Goal: Task Accomplishment & Management: Complete application form

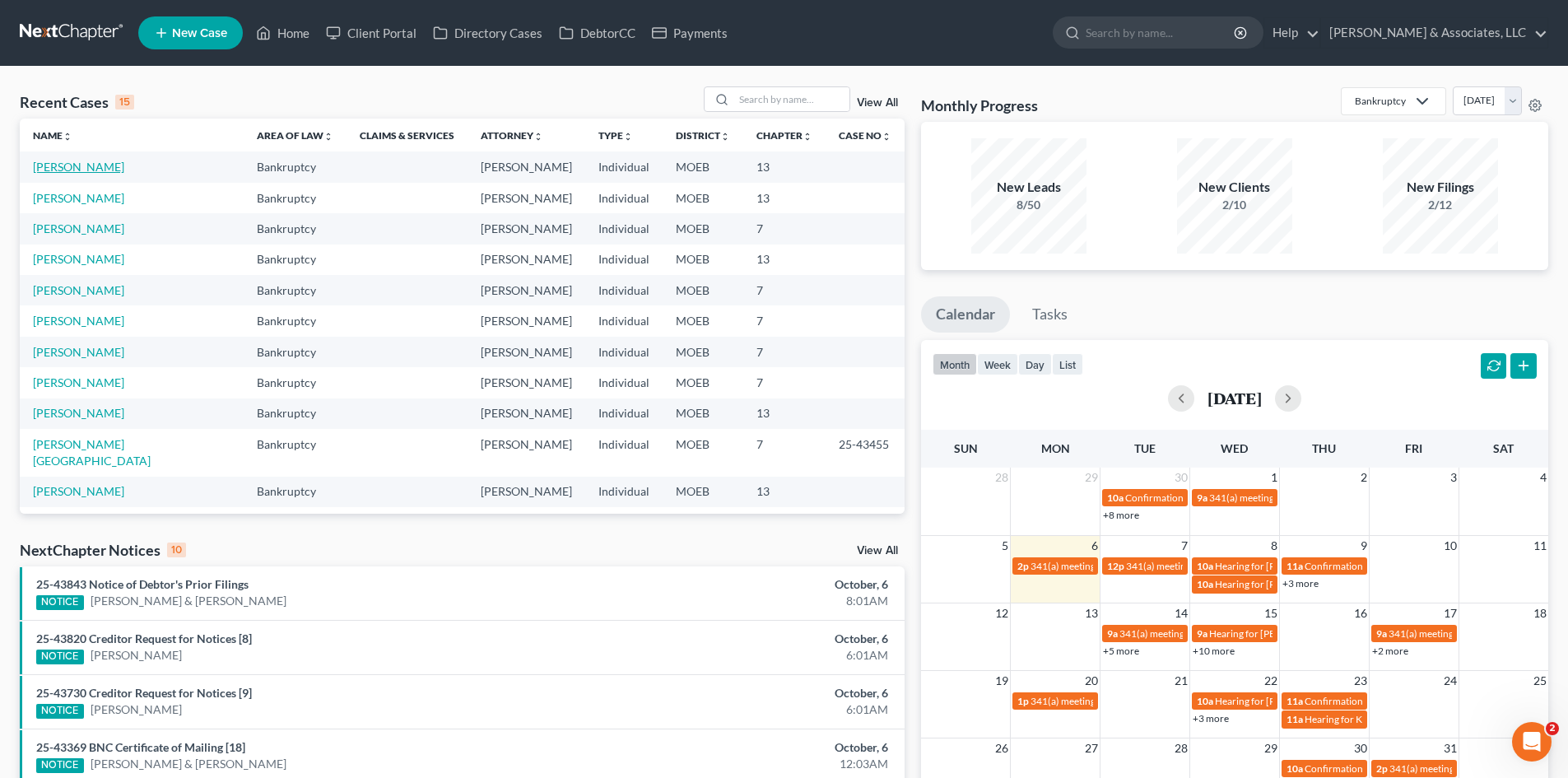
click at [96, 163] on link "[PERSON_NAME]" at bounding box center [78, 166] width 91 height 14
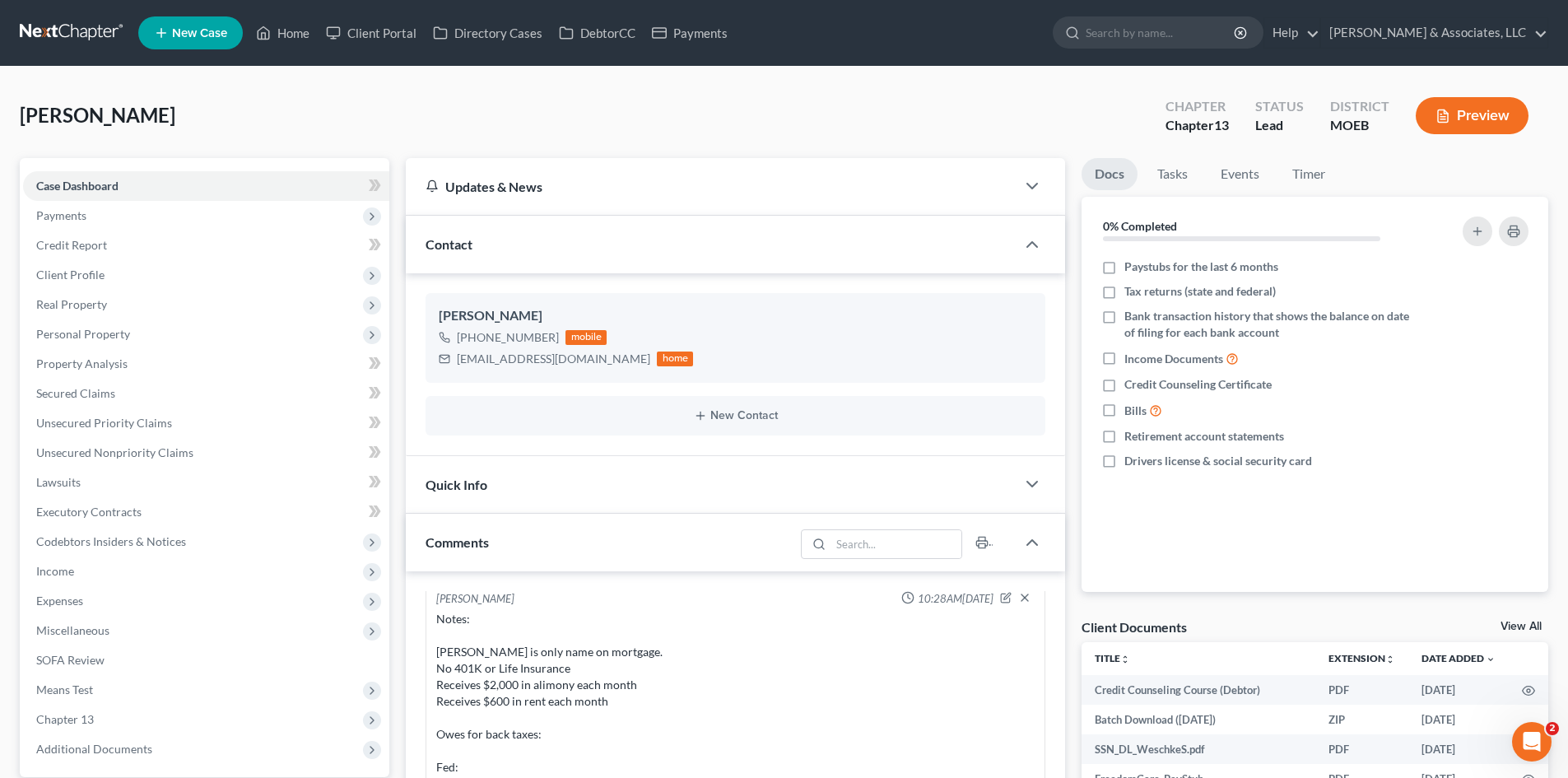
scroll to position [1724, 0]
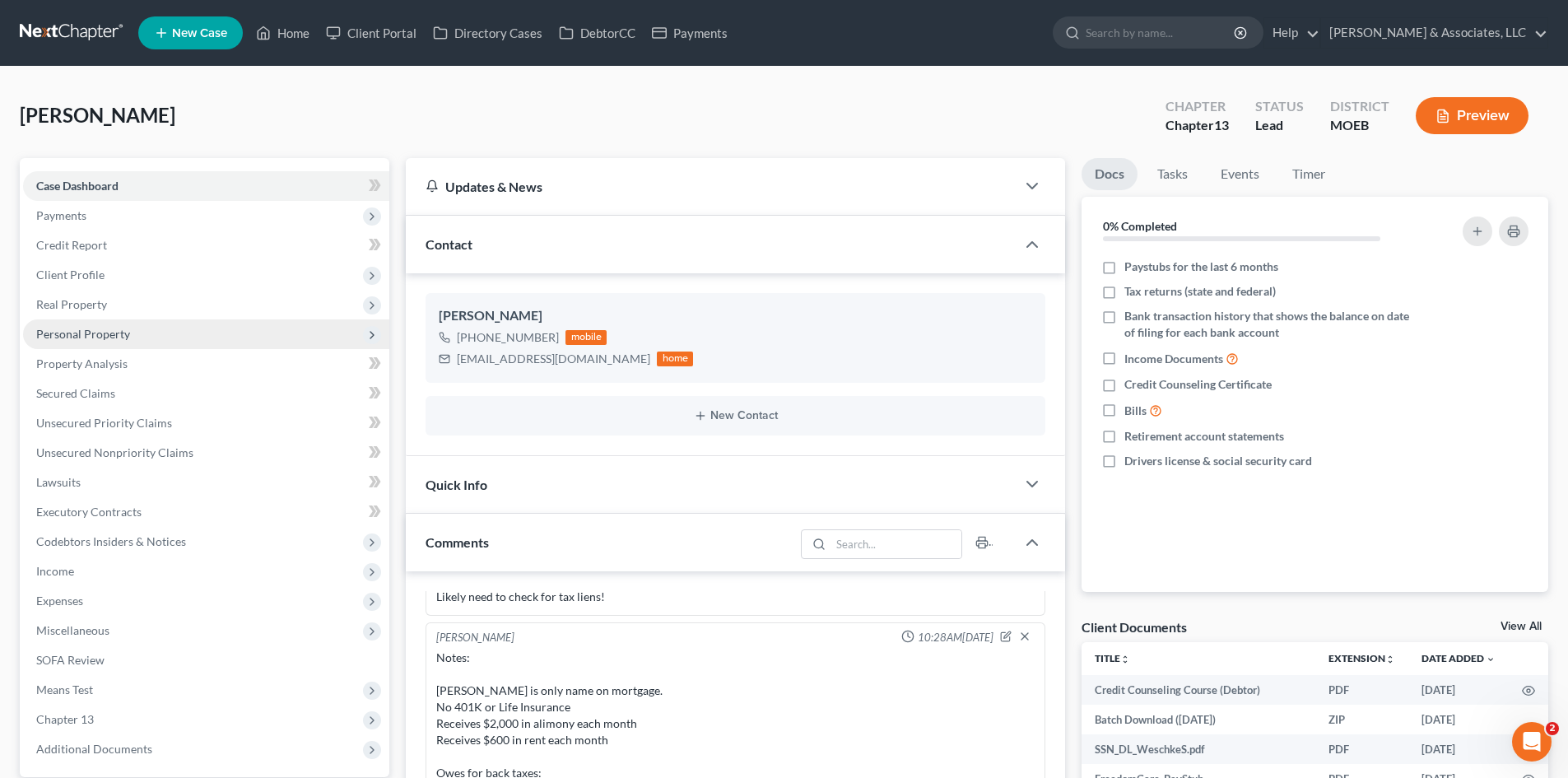
click at [80, 337] on span "Personal Property" at bounding box center [83, 333] width 94 height 14
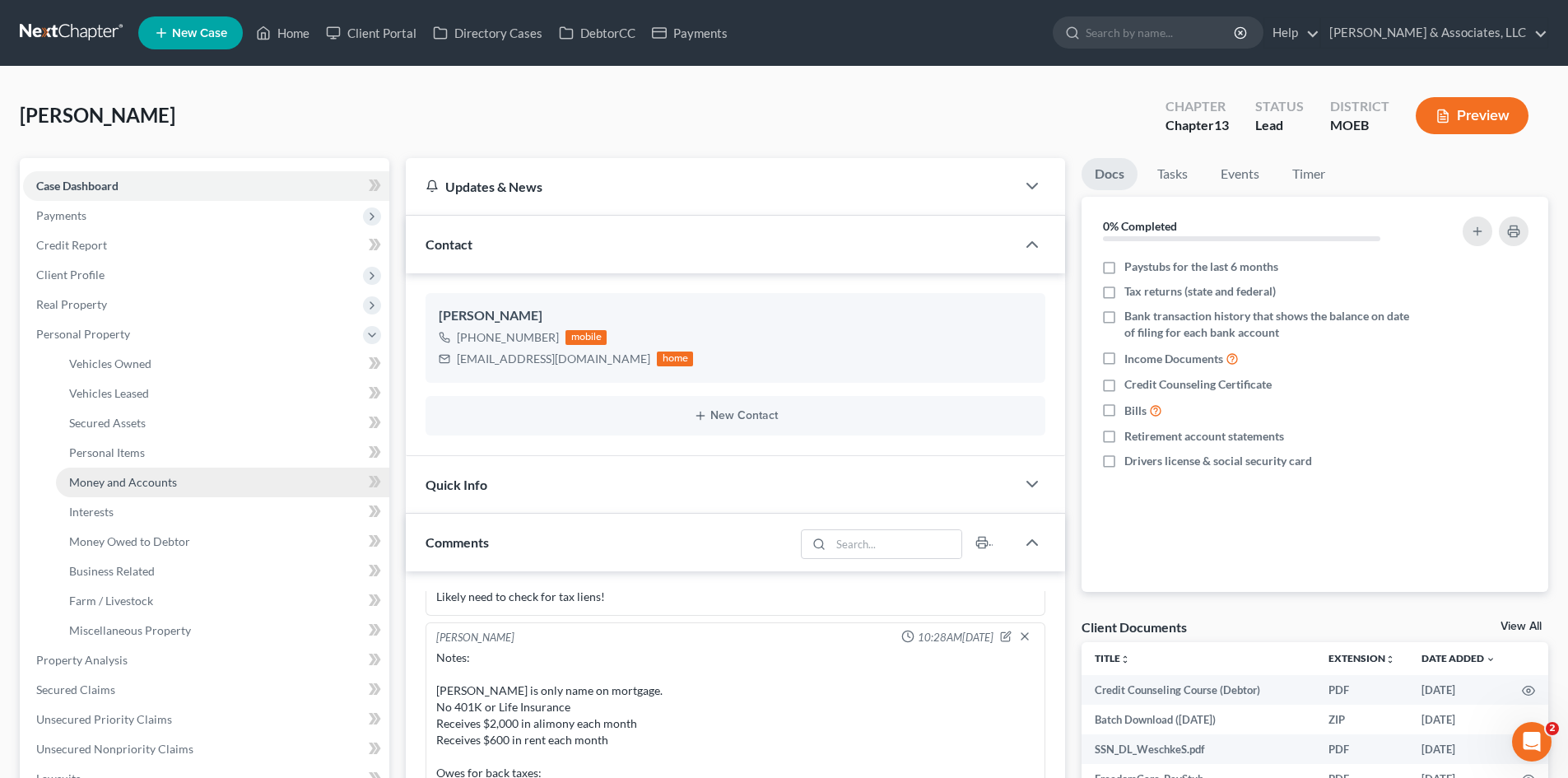
click at [127, 473] on link "Money and Accounts" at bounding box center [222, 482] width 334 height 30
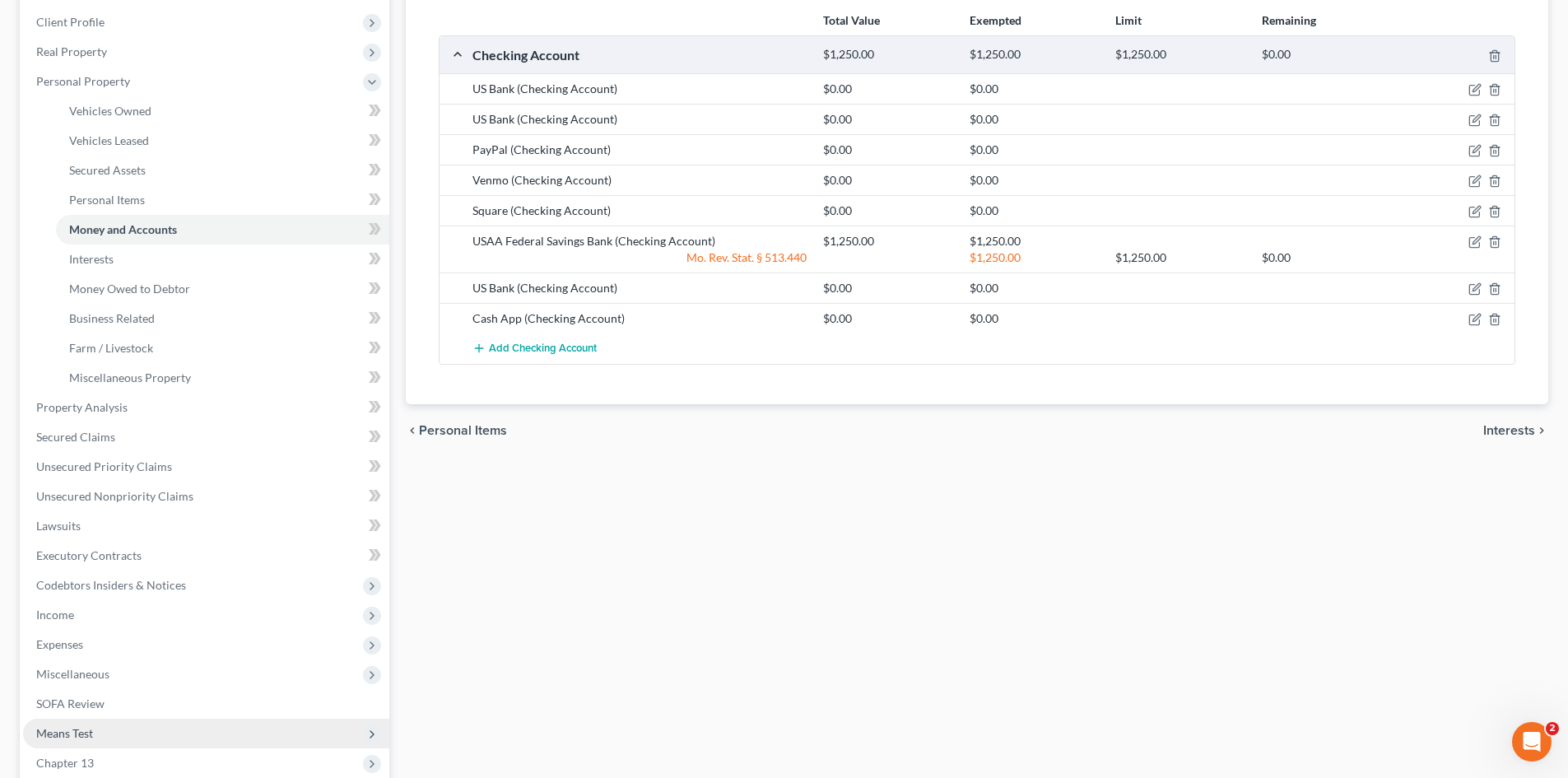
scroll to position [412, 0]
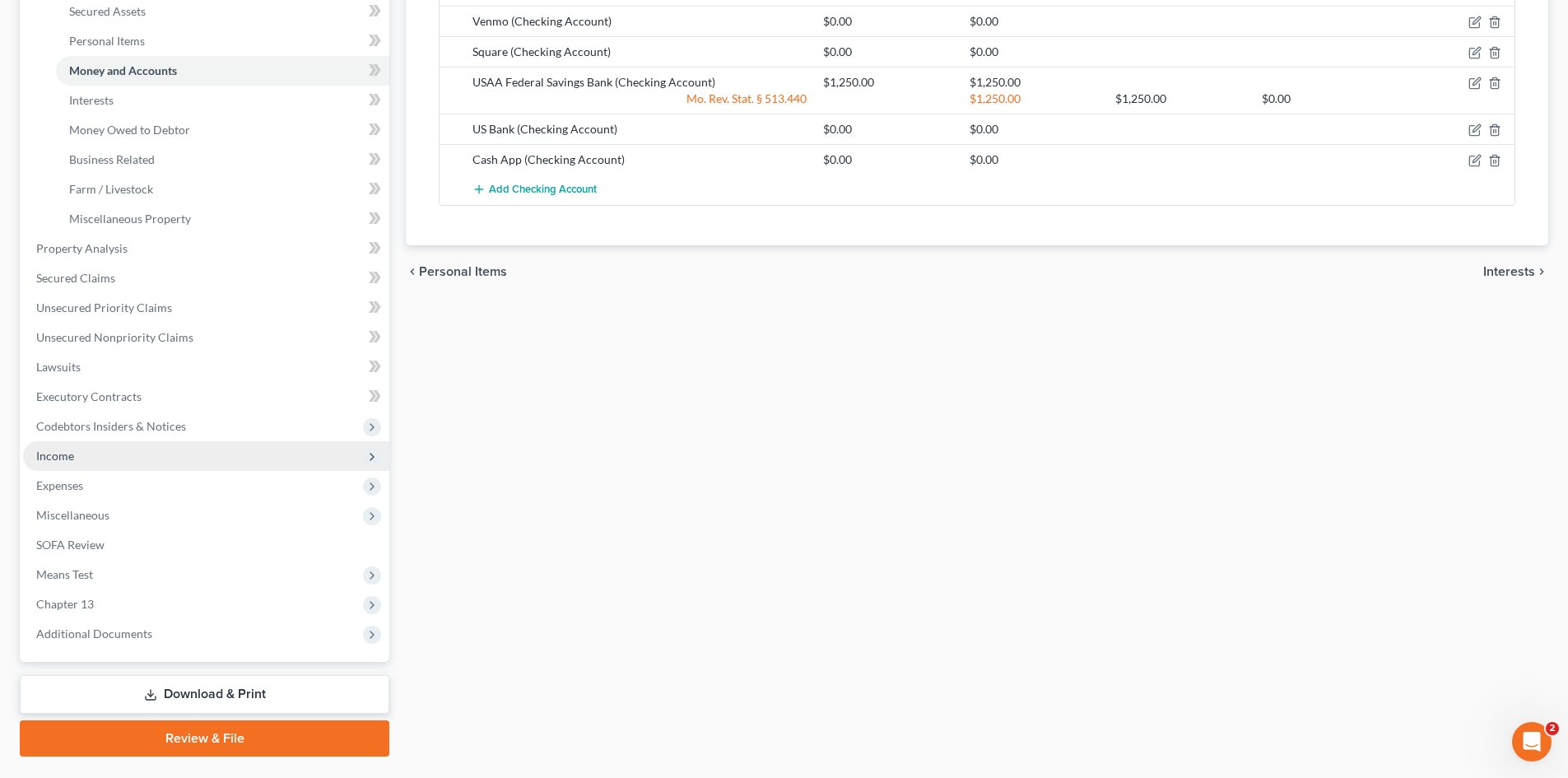
click at [76, 461] on span "Income" at bounding box center [205, 456] width 366 height 30
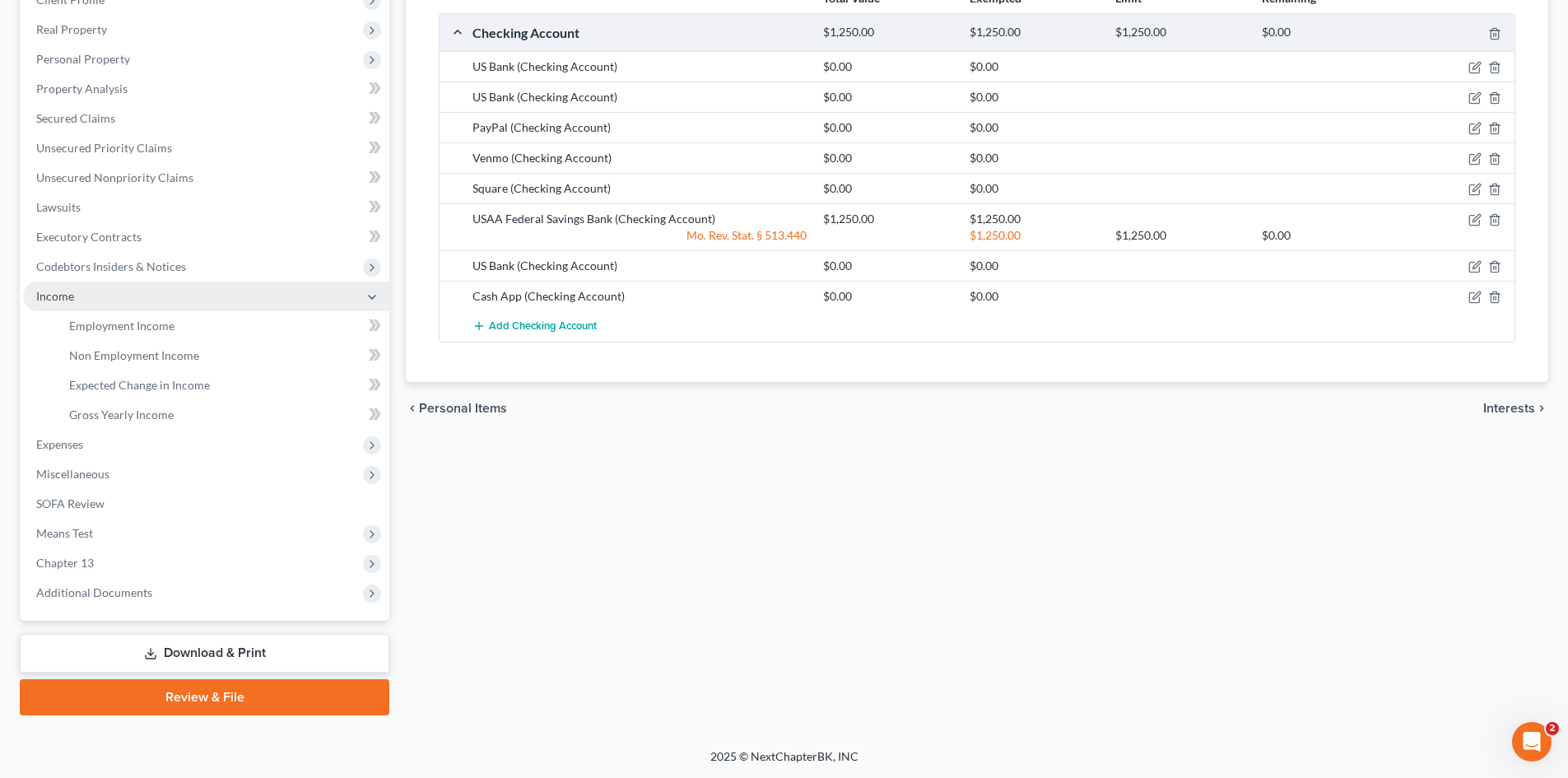
scroll to position [275, 0]
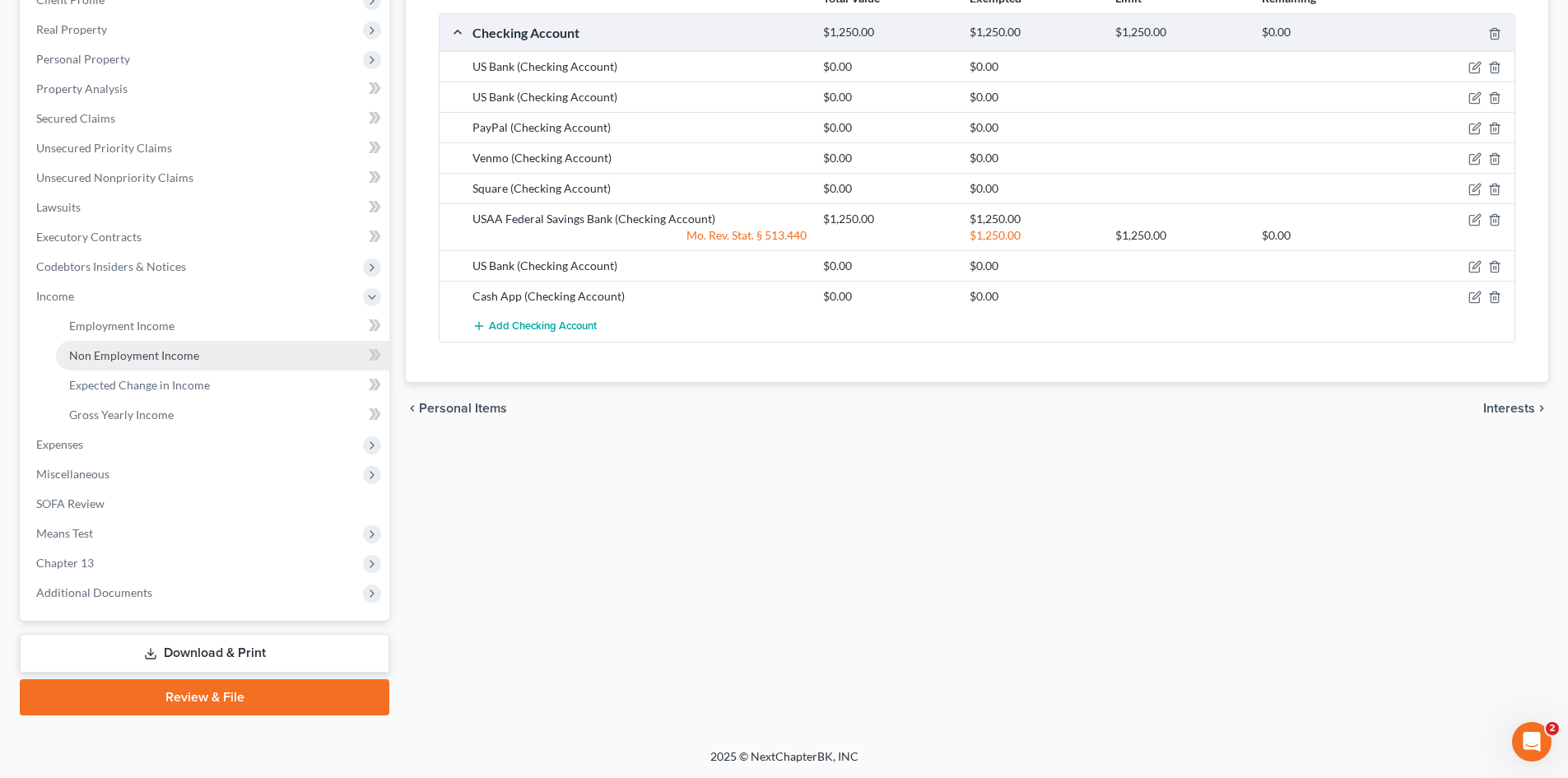
click at [133, 361] on span "Non Employment Income" at bounding box center [134, 355] width 130 height 14
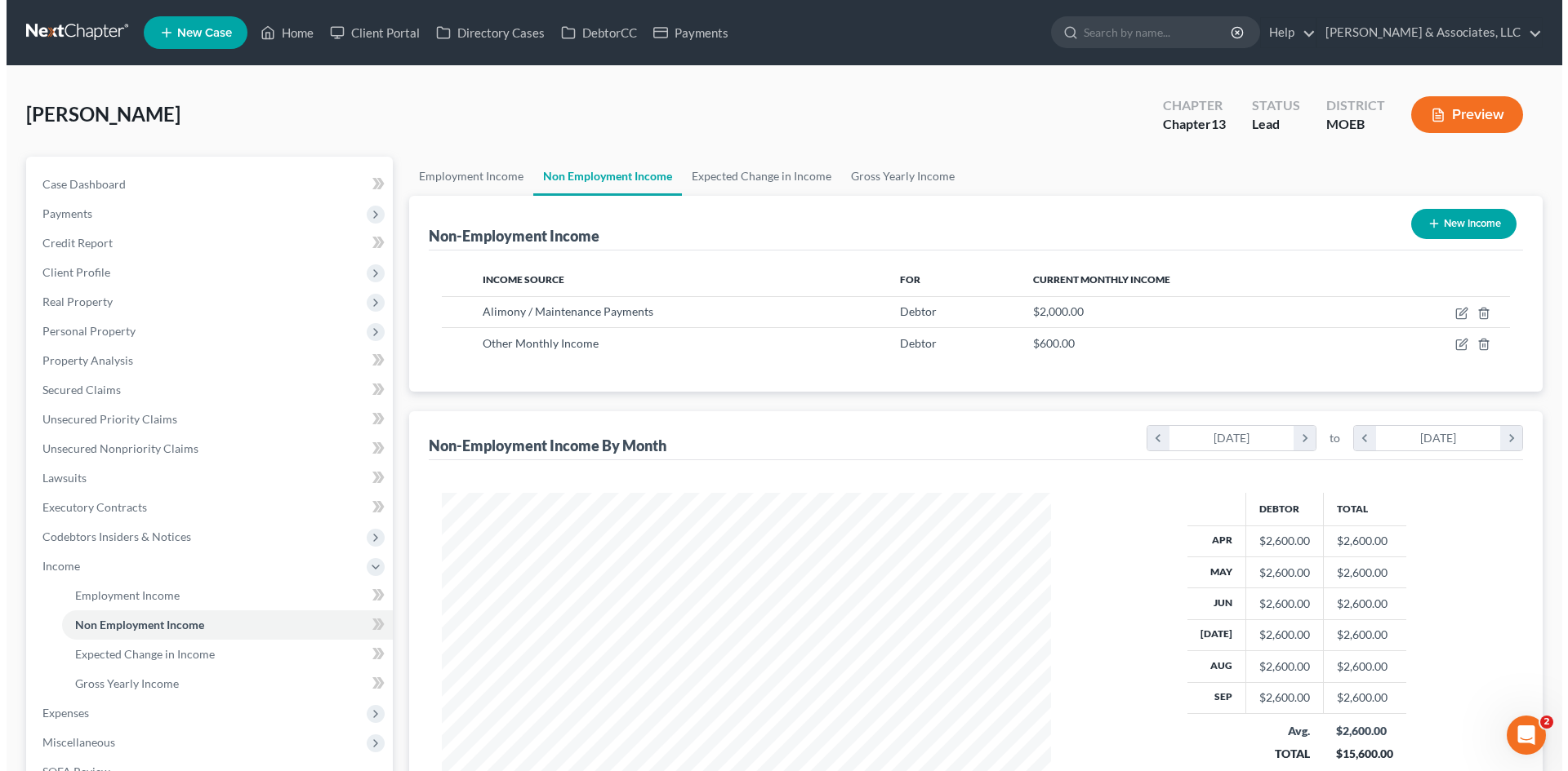
scroll to position [304, 641]
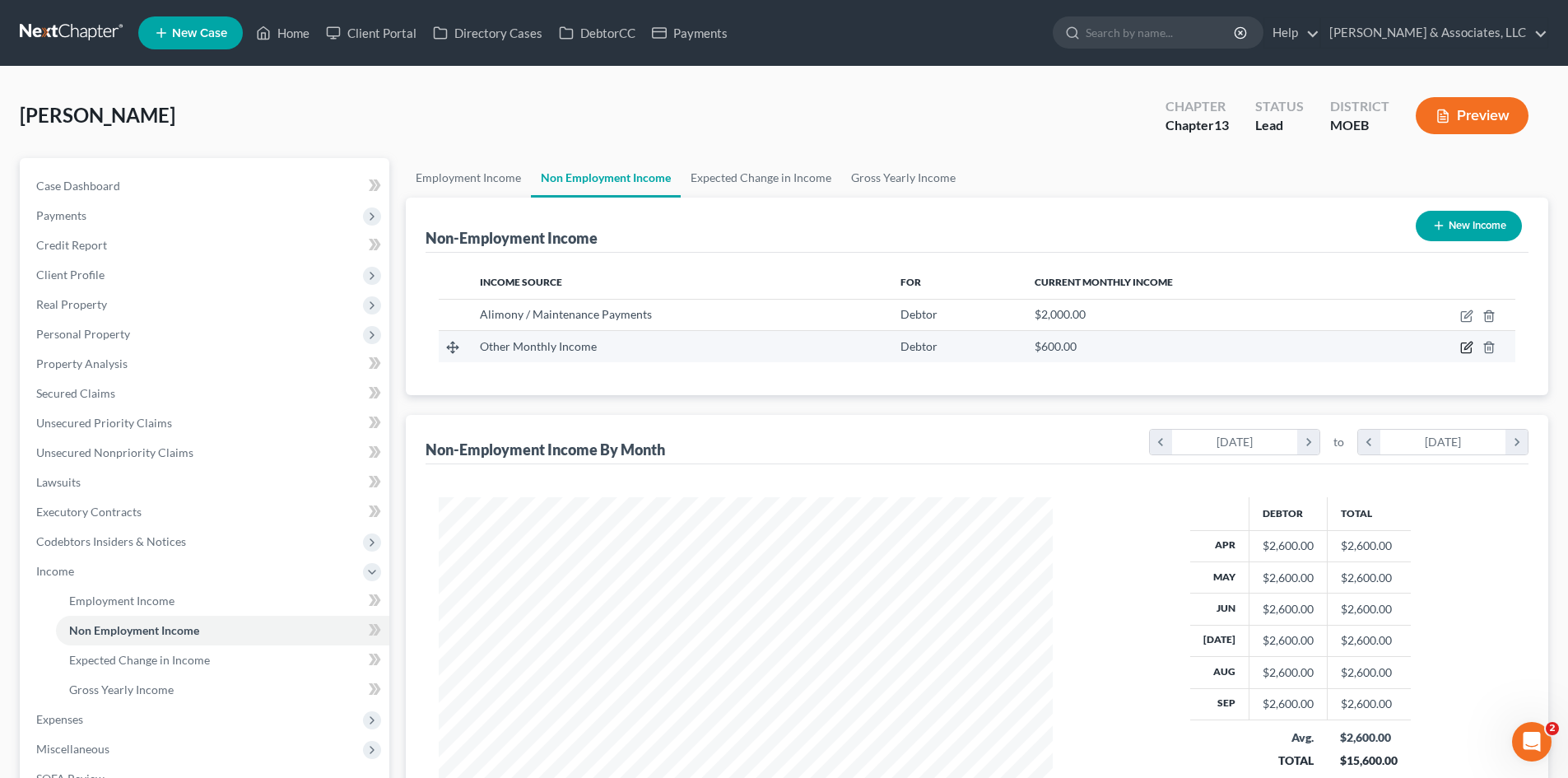
click at [1465, 348] on icon "button" at bounding box center [1468, 346] width 7 height 7
select select "13"
select select "0"
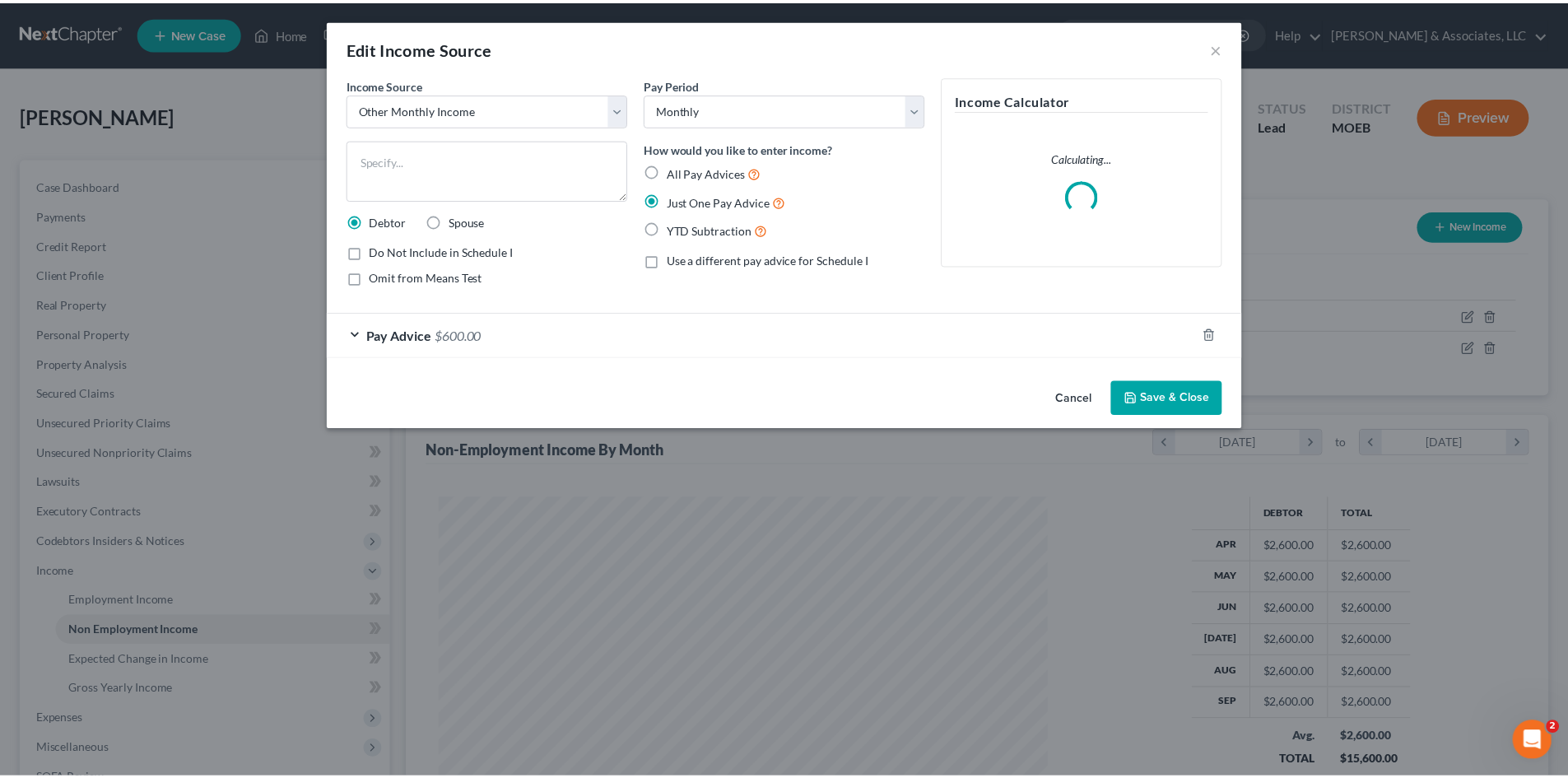
scroll to position [309, 653]
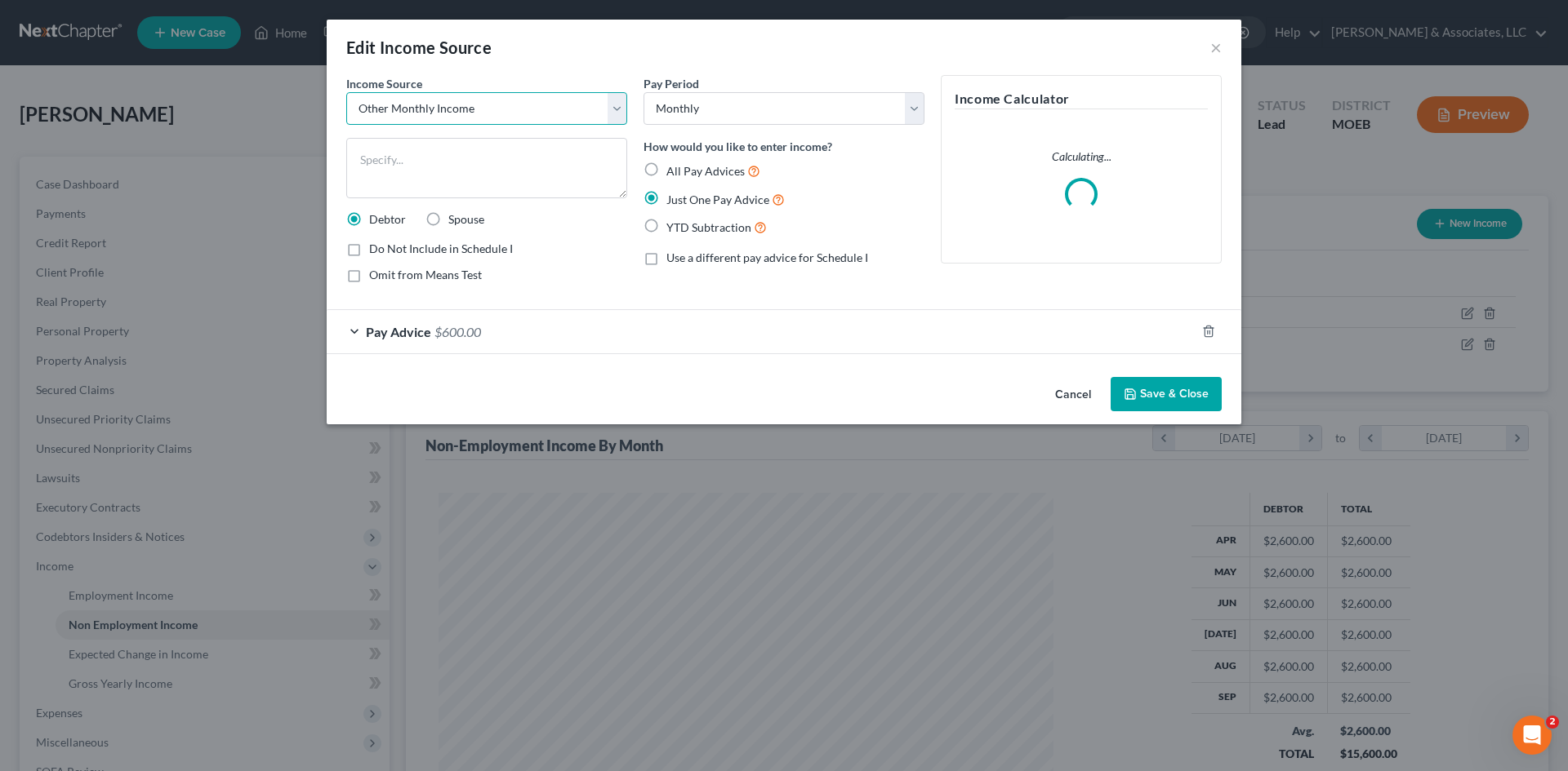
click at [614, 114] on select "Select Unemployment Disability (from employer) Pension Retirement Social Securi…" at bounding box center [486, 108] width 281 height 32
select select "9"
click at [346, 92] on select "Select Unemployment Disability (from employer) Pension Retirement Social Securi…" at bounding box center [486, 108] width 281 height 32
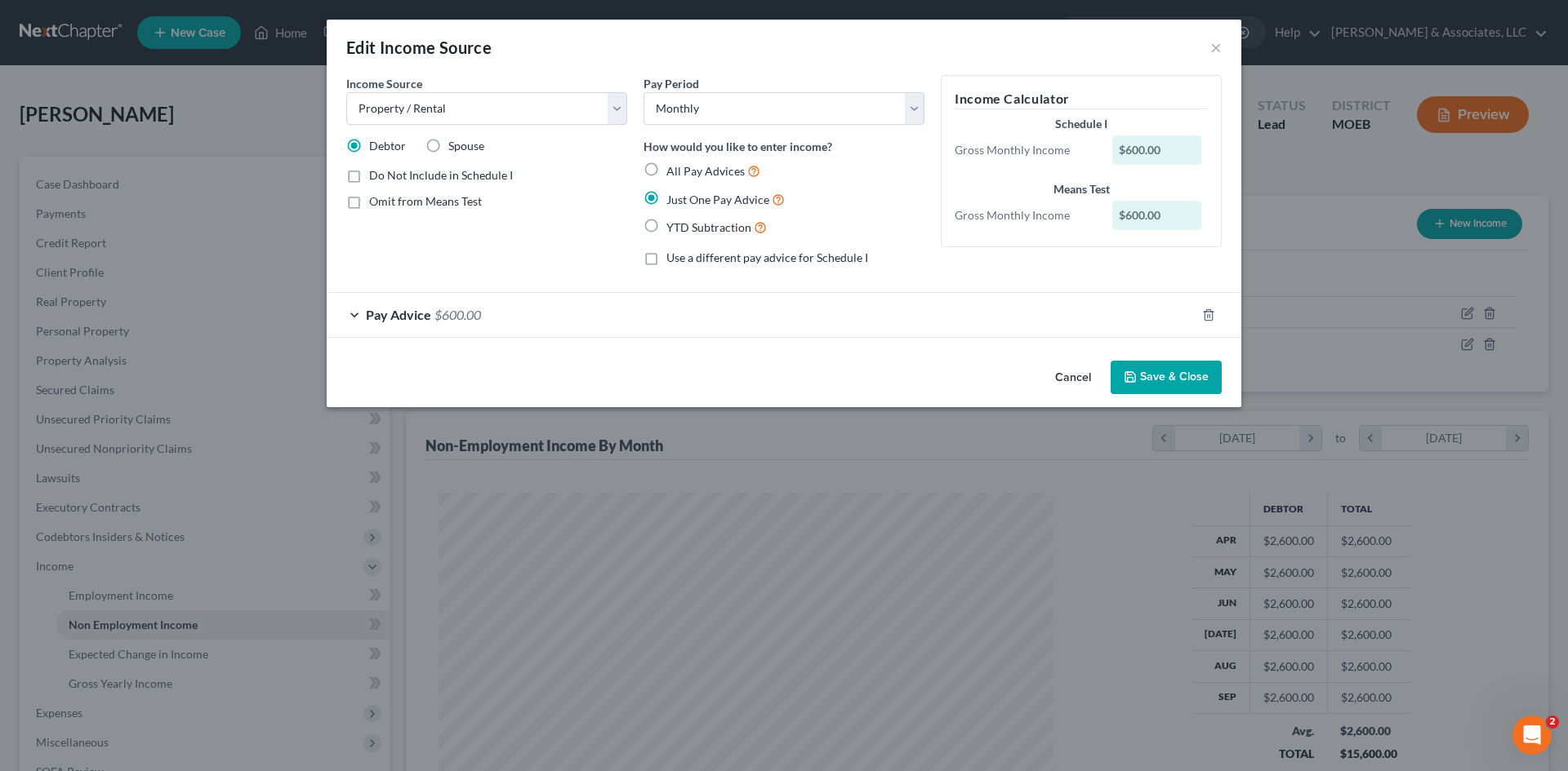
click at [1164, 384] on button "Save & Close" at bounding box center [1166, 377] width 111 height 34
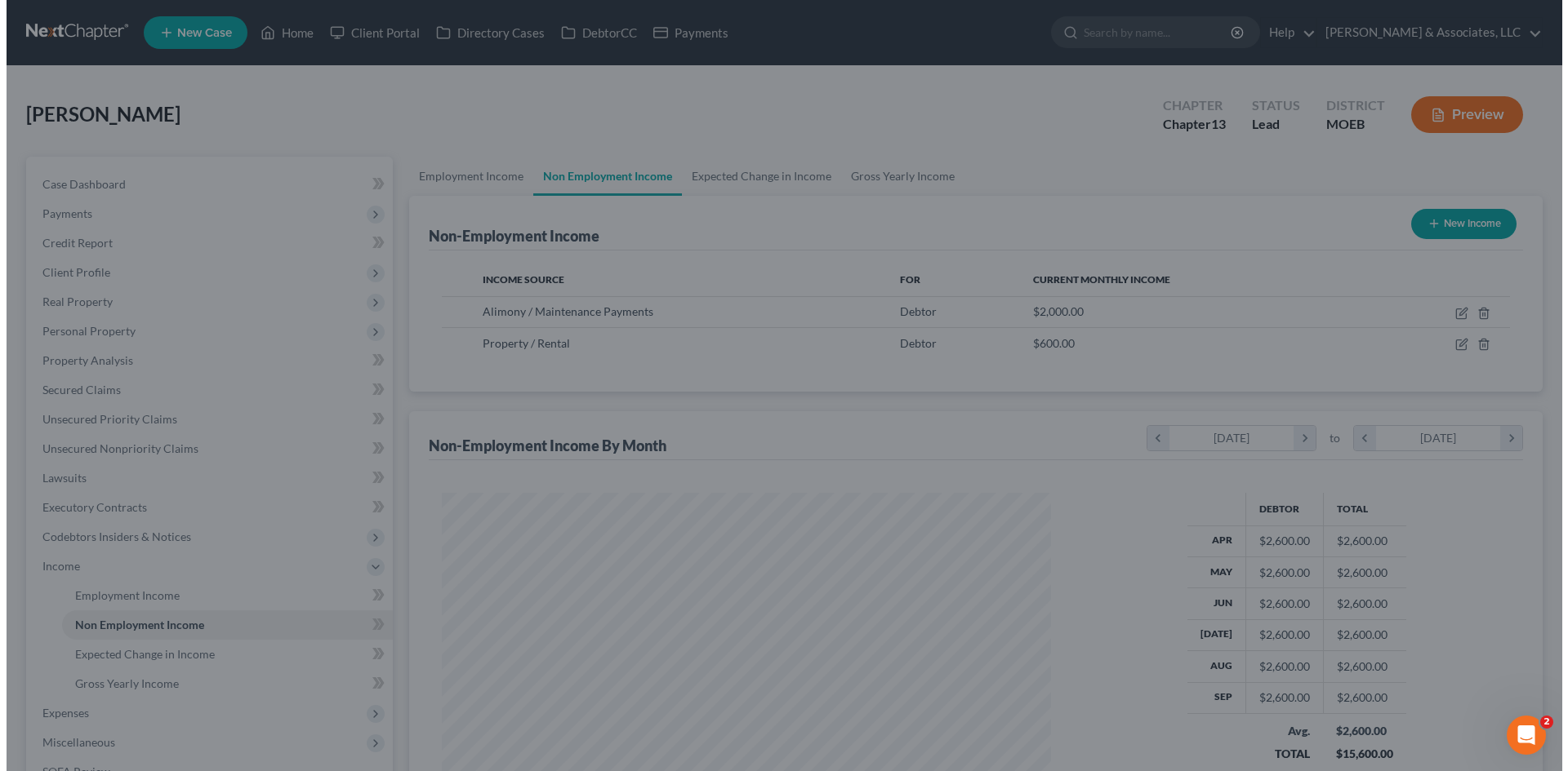
scroll to position [815674, 815804]
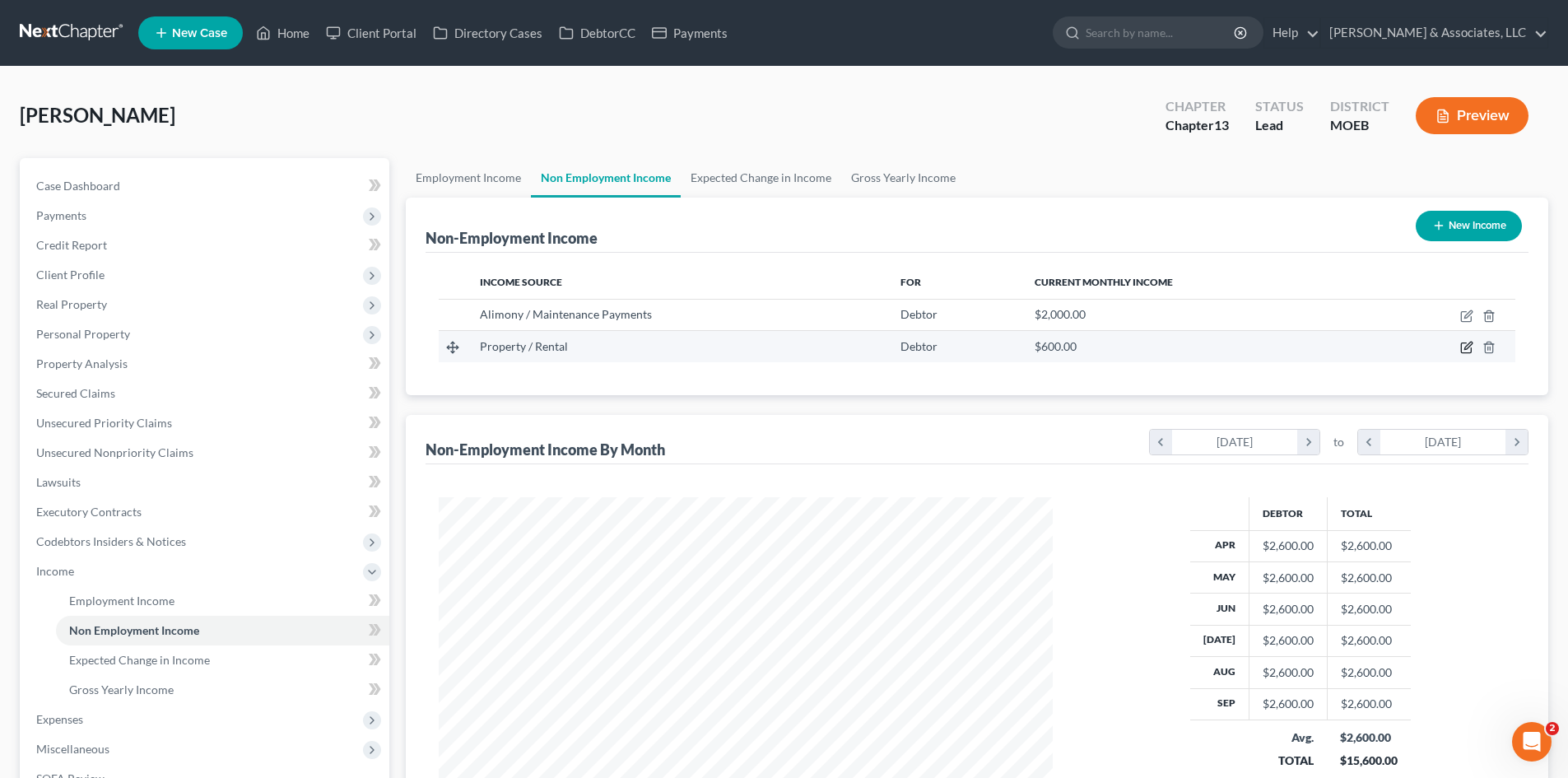
click at [1469, 346] on icon "button" at bounding box center [1468, 346] width 7 height 7
select select "9"
select select "0"
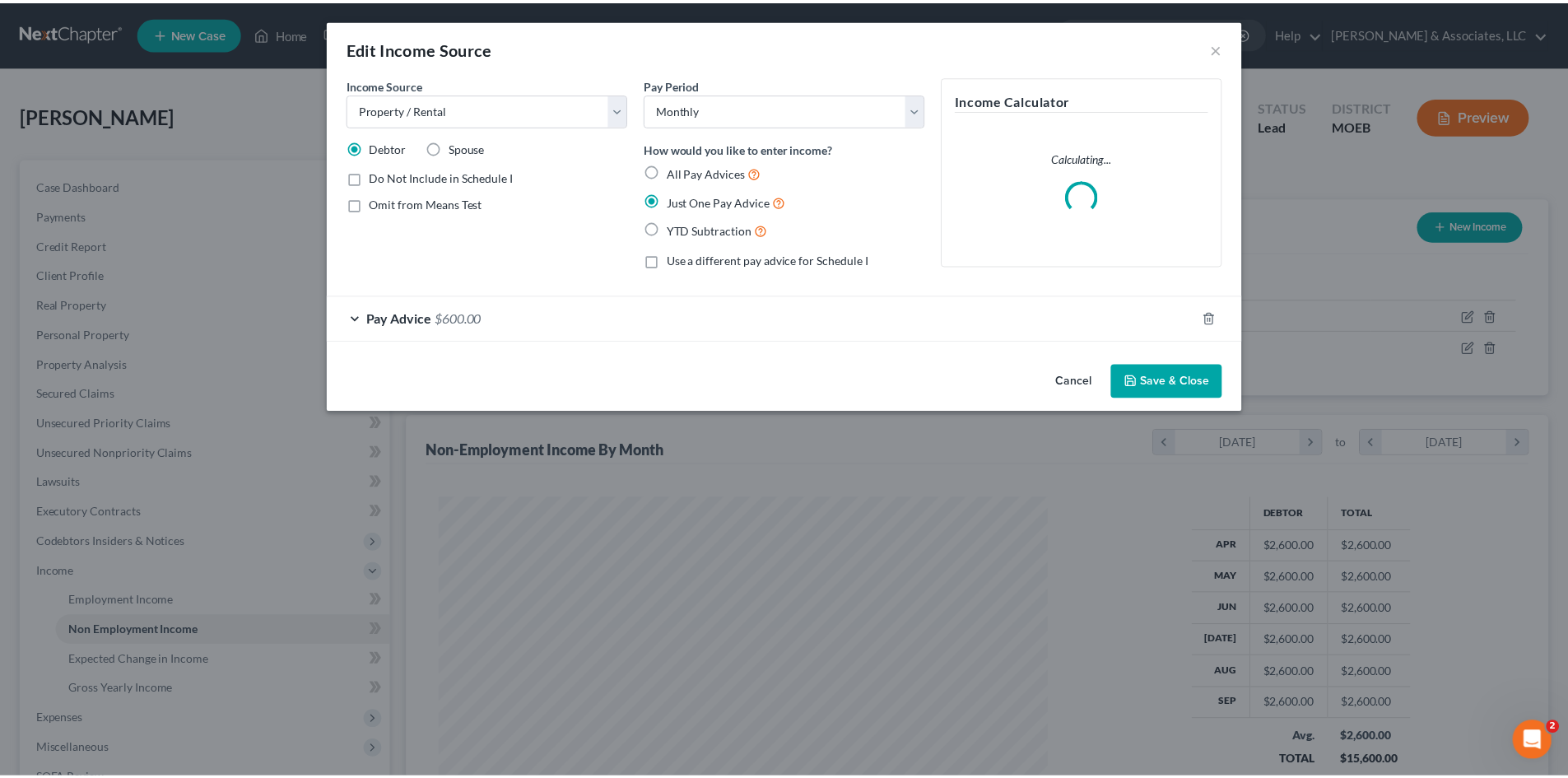
scroll to position [309, 653]
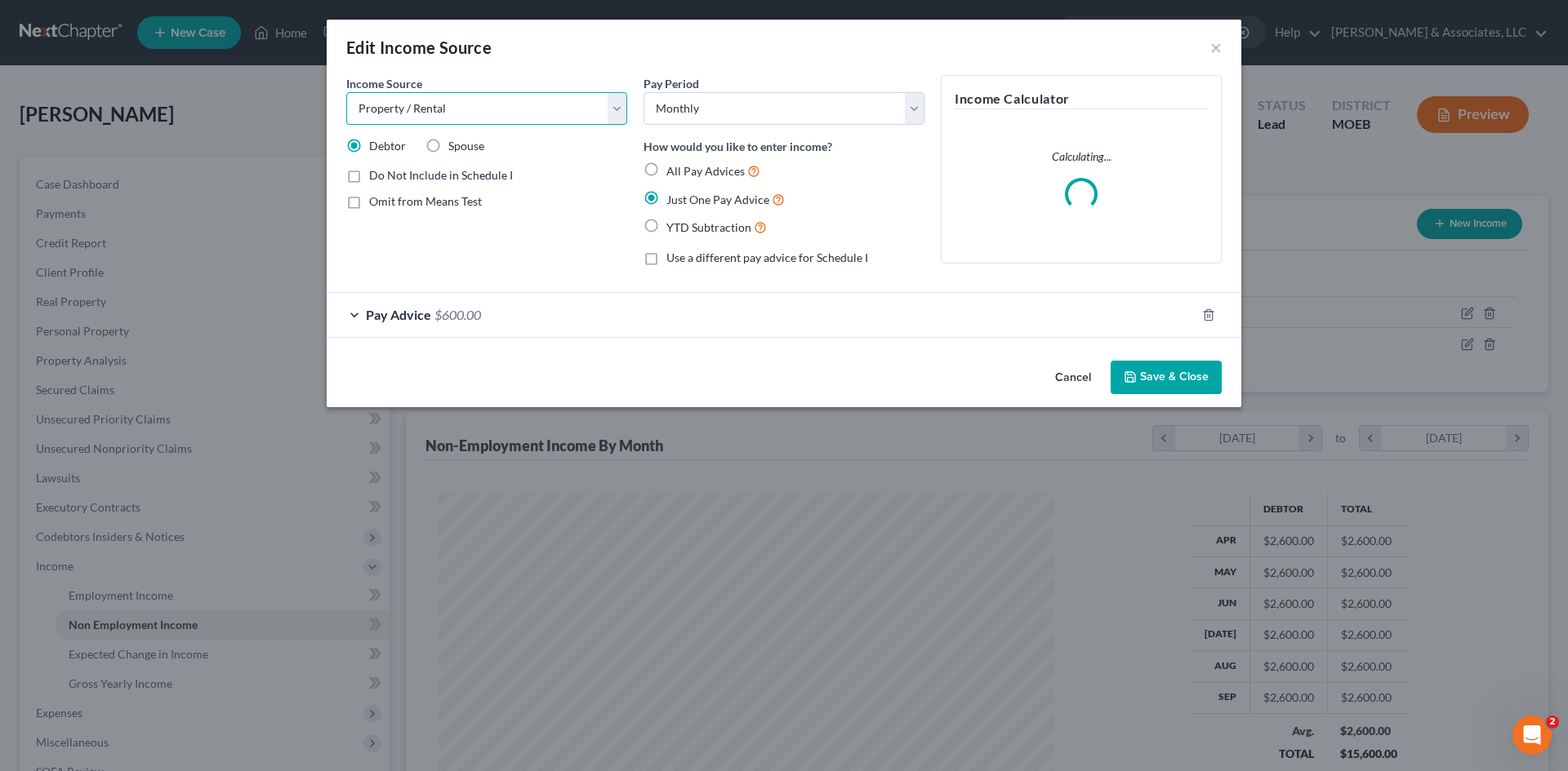
click at [614, 106] on select "Select Unemployment Disability (from employer) Pension Retirement Social Securi…" at bounding box center [486, 108] width 281 height 32
click at [1148, 377] on button "Save & Close" at bounding box center [1166, 377] width 111 height 34
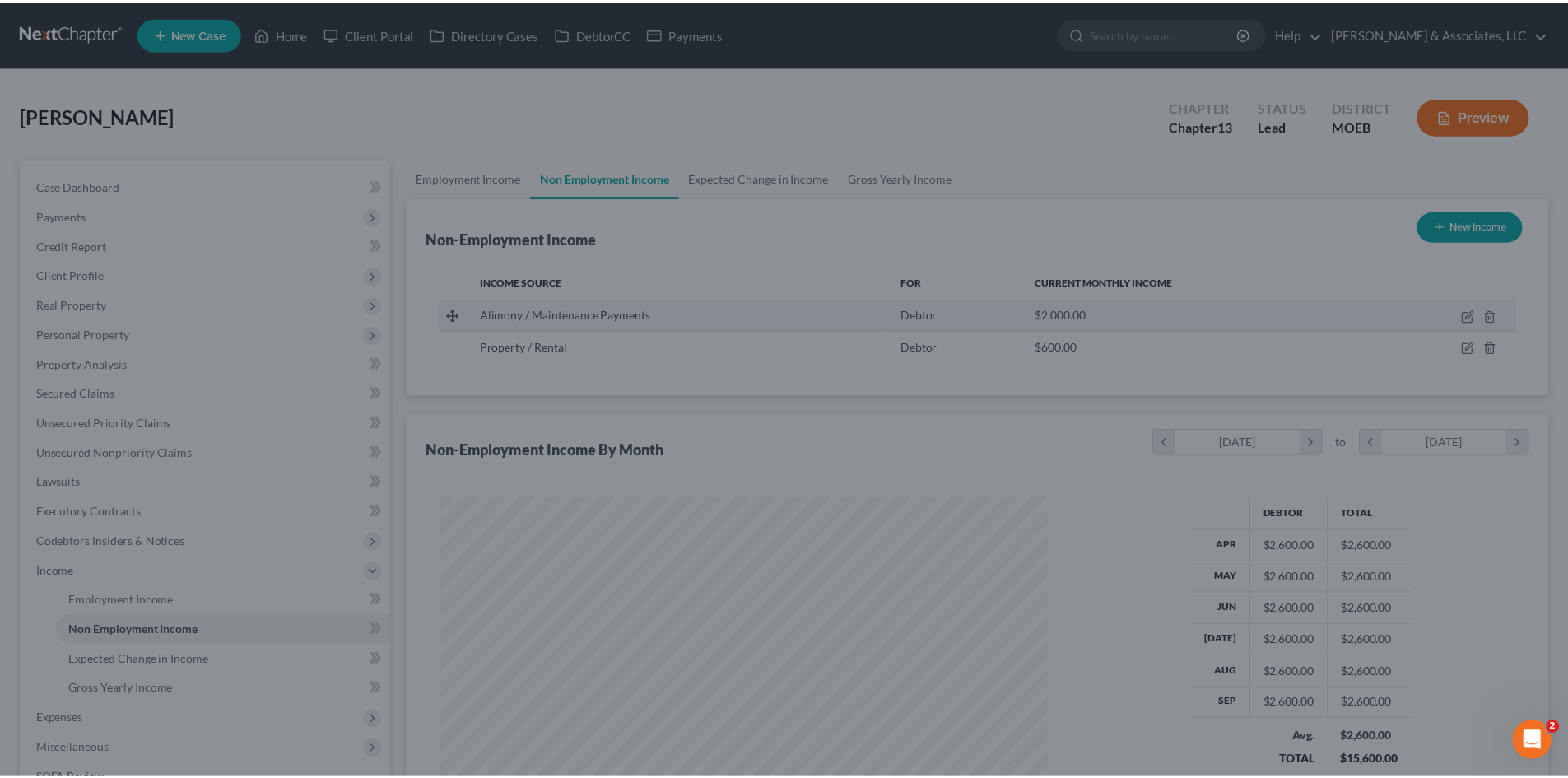
scroll to position [823080, 822391]
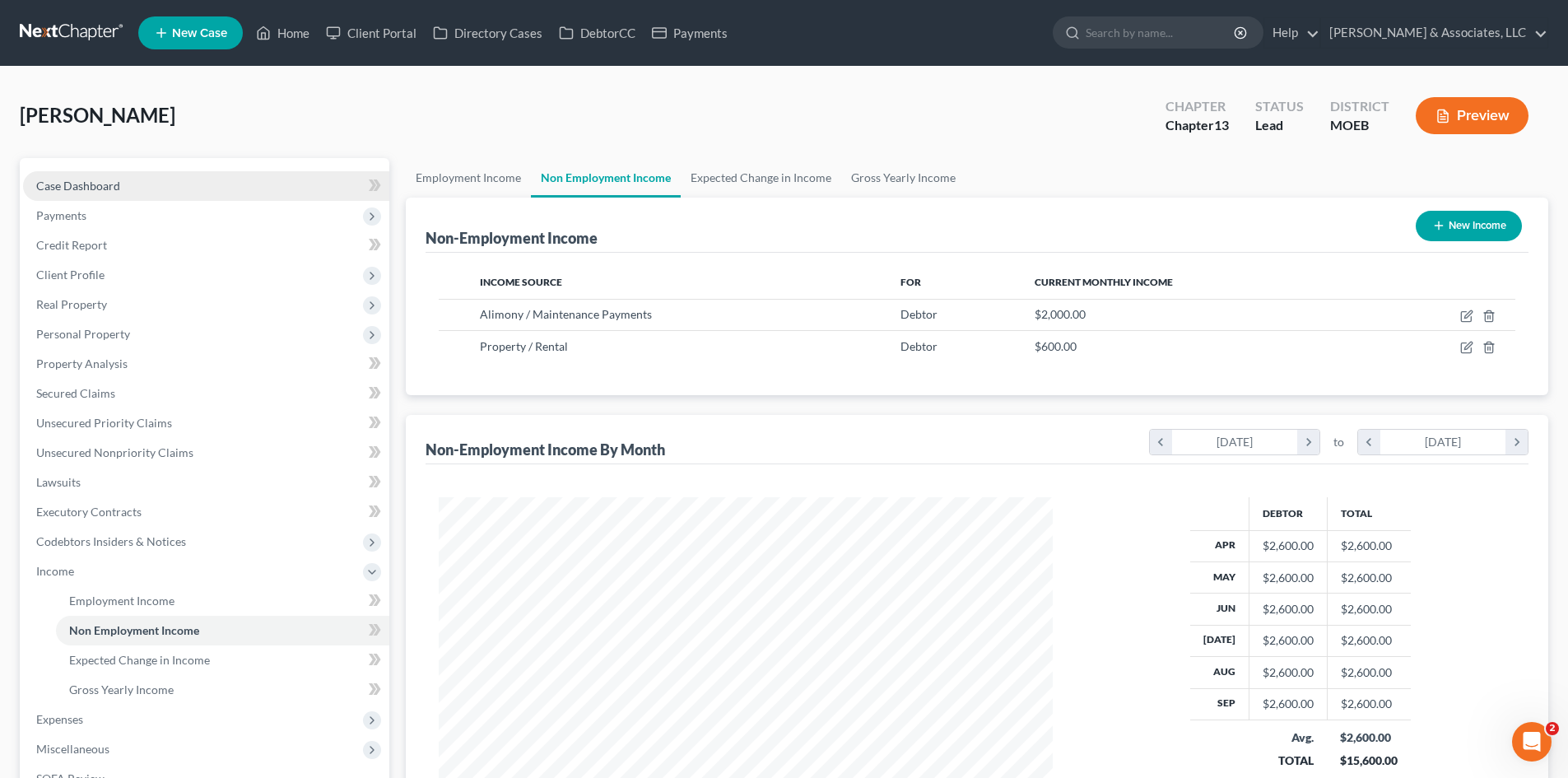
click at [101, 182] on span "Case Dashboard" at bounding box center [78, 185] width 84 height 14
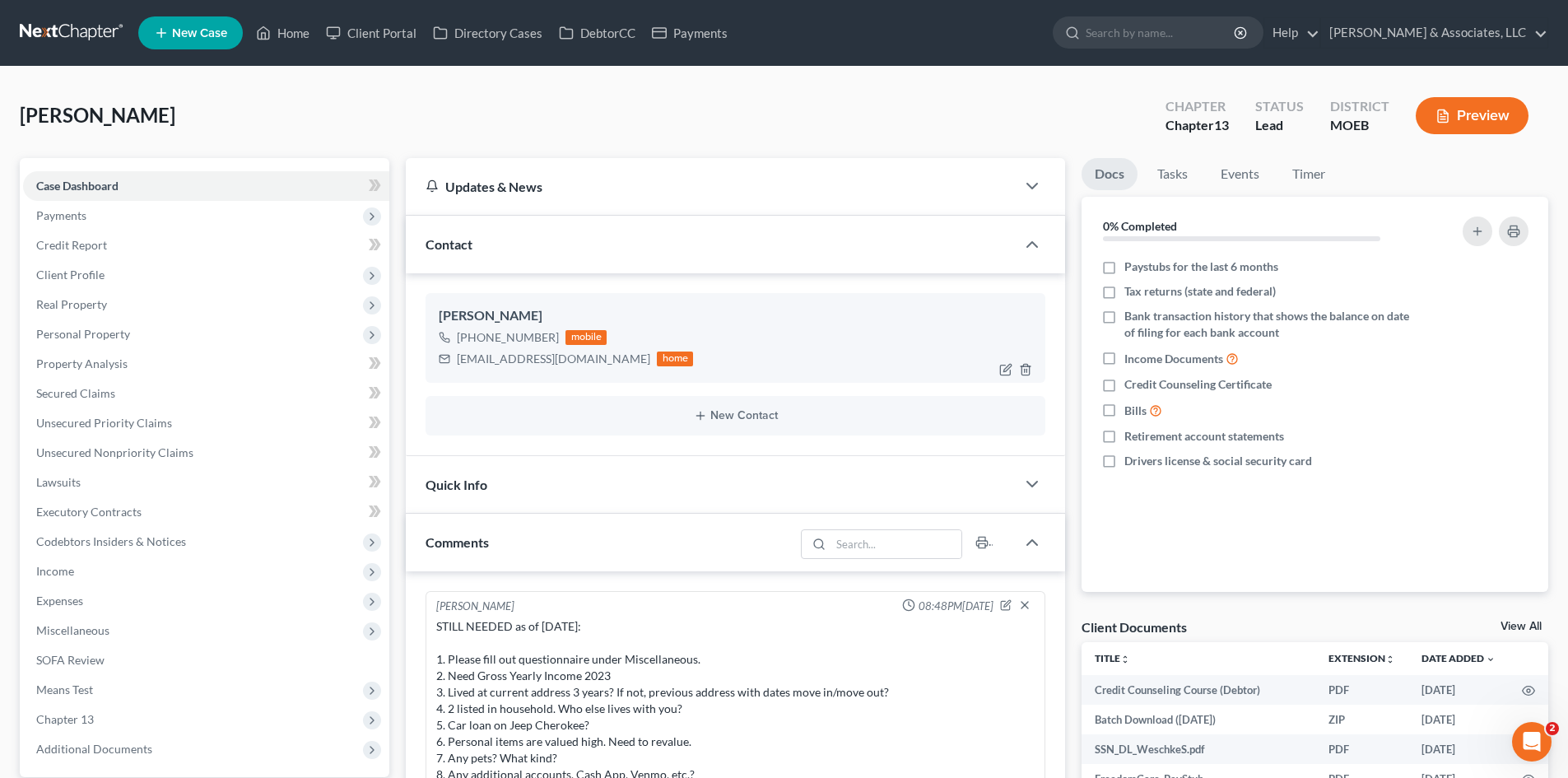
scroll to position [2464, 0]
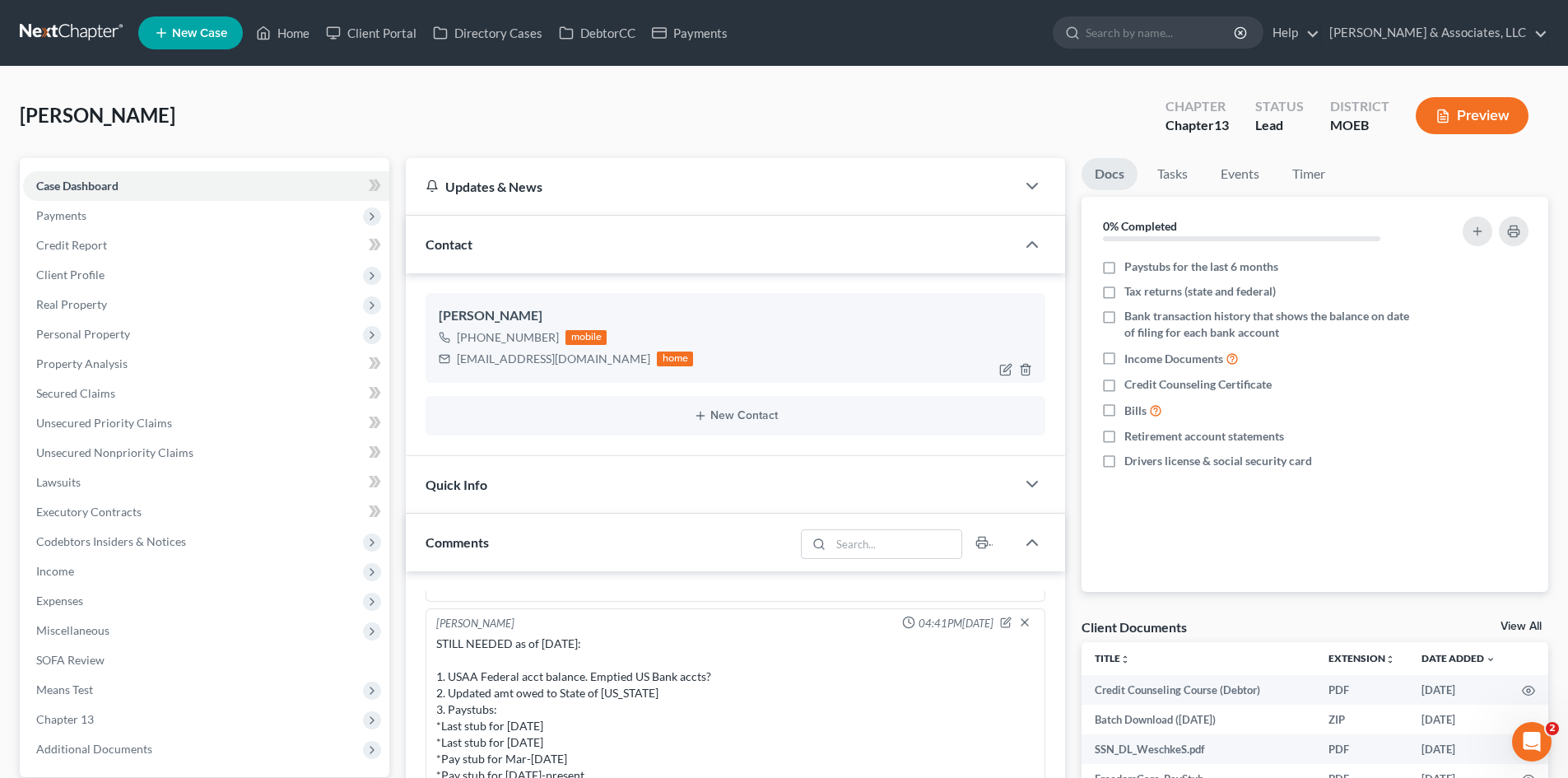
drag, startPoint x: 553, startPoint y: 337, endPoint x: 476, endPoint y: 344, distance: 77.3
click at [476, 344] on div "[PHONE_NUMBER]" at bounding box center [507, 337] width 102 height 16
copy div "314) 605-7294"
click at [289, 34] on link "Home" at bounding box center [282, 33] width 70 height 30
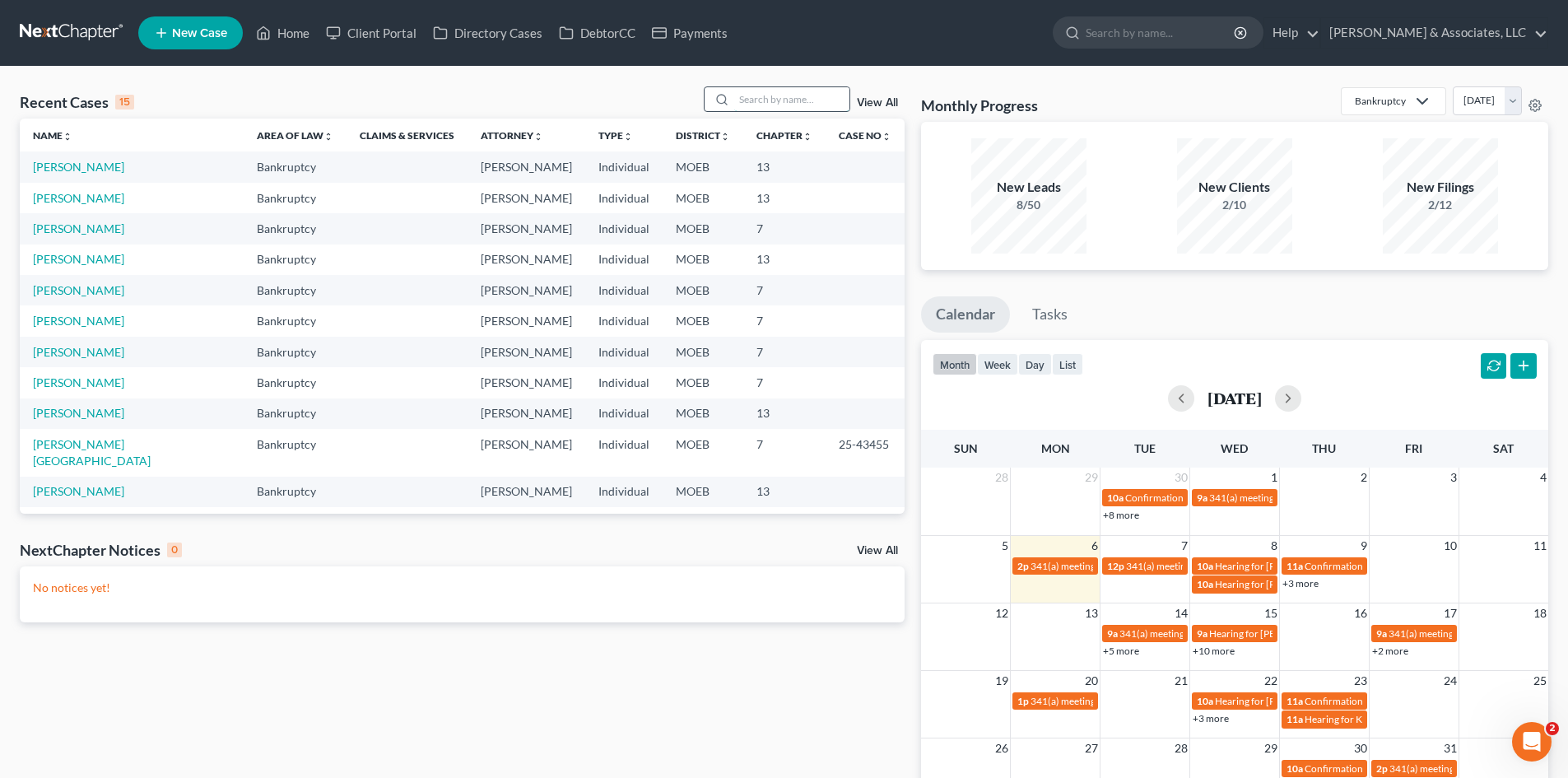
click at [781, 100] on input "search" at bounding box center [791, 99] width 115 height 24
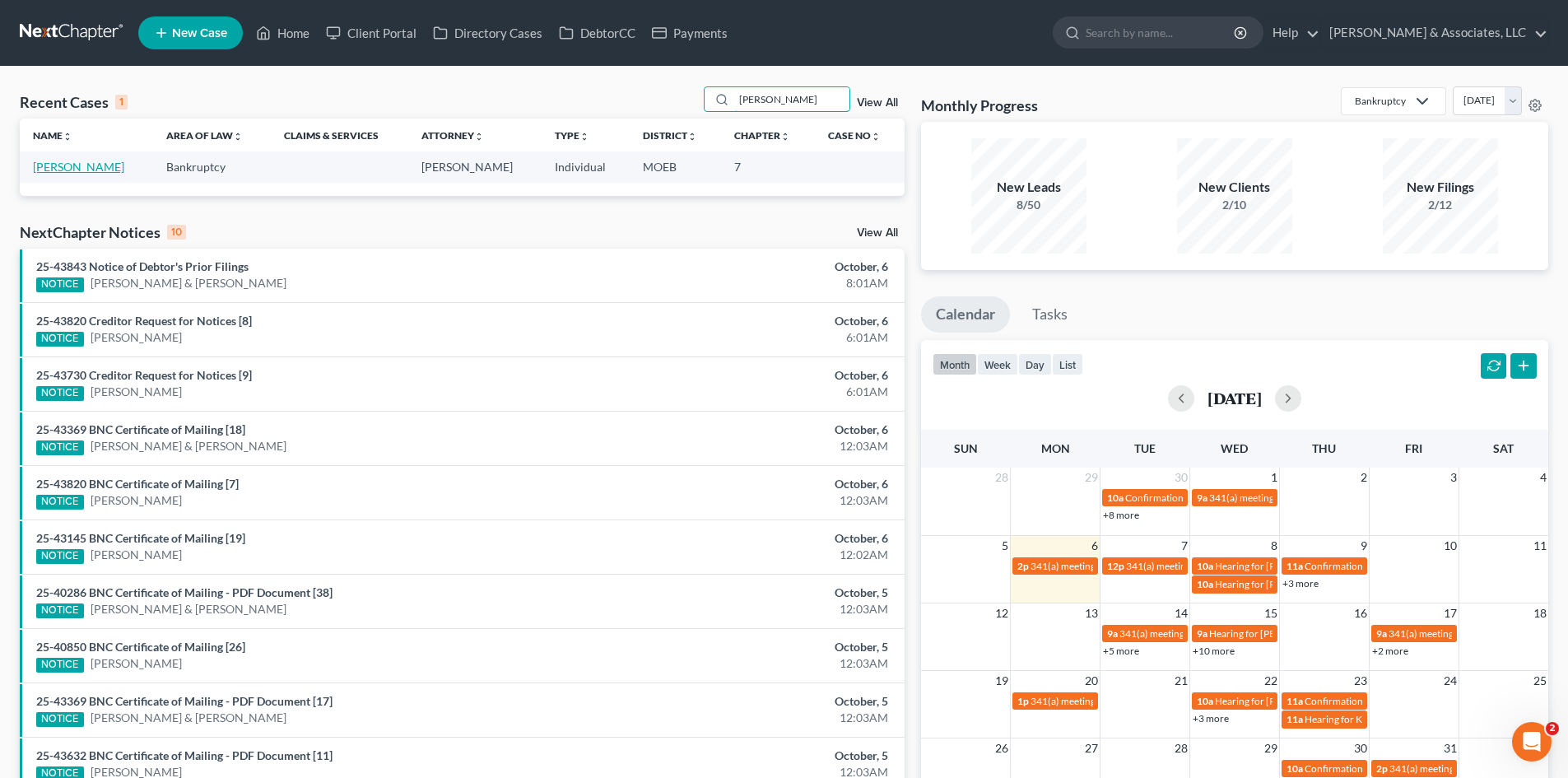
type input "[PERSON_NAME]"
click at [66, 165] on link "[PERSON_NAME]" at bounding box center [78, 166] width 91 height 14
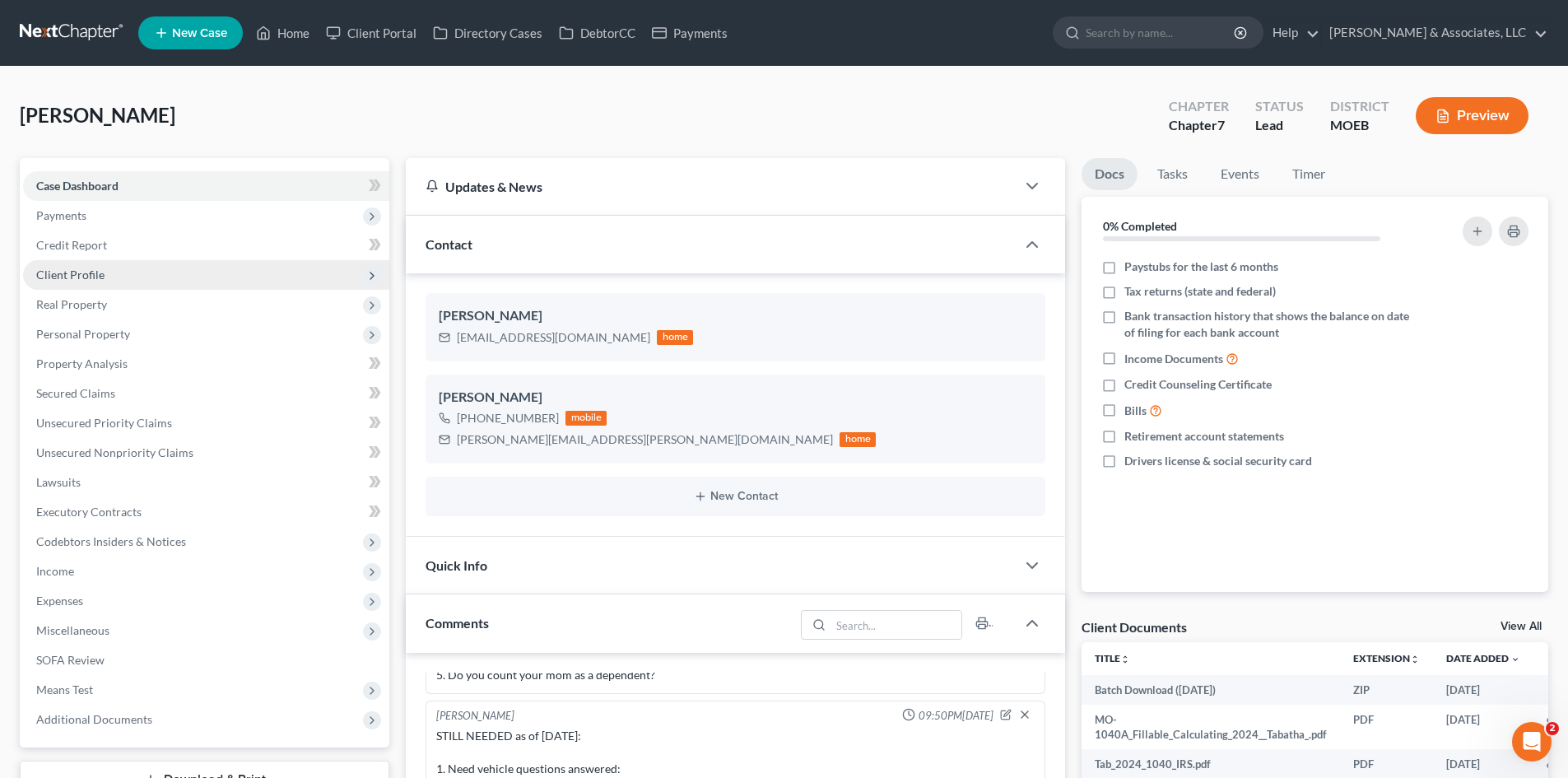
click at [78, 270] on span "Client Profile" at bounding box center [71, 274] width 69 height 14
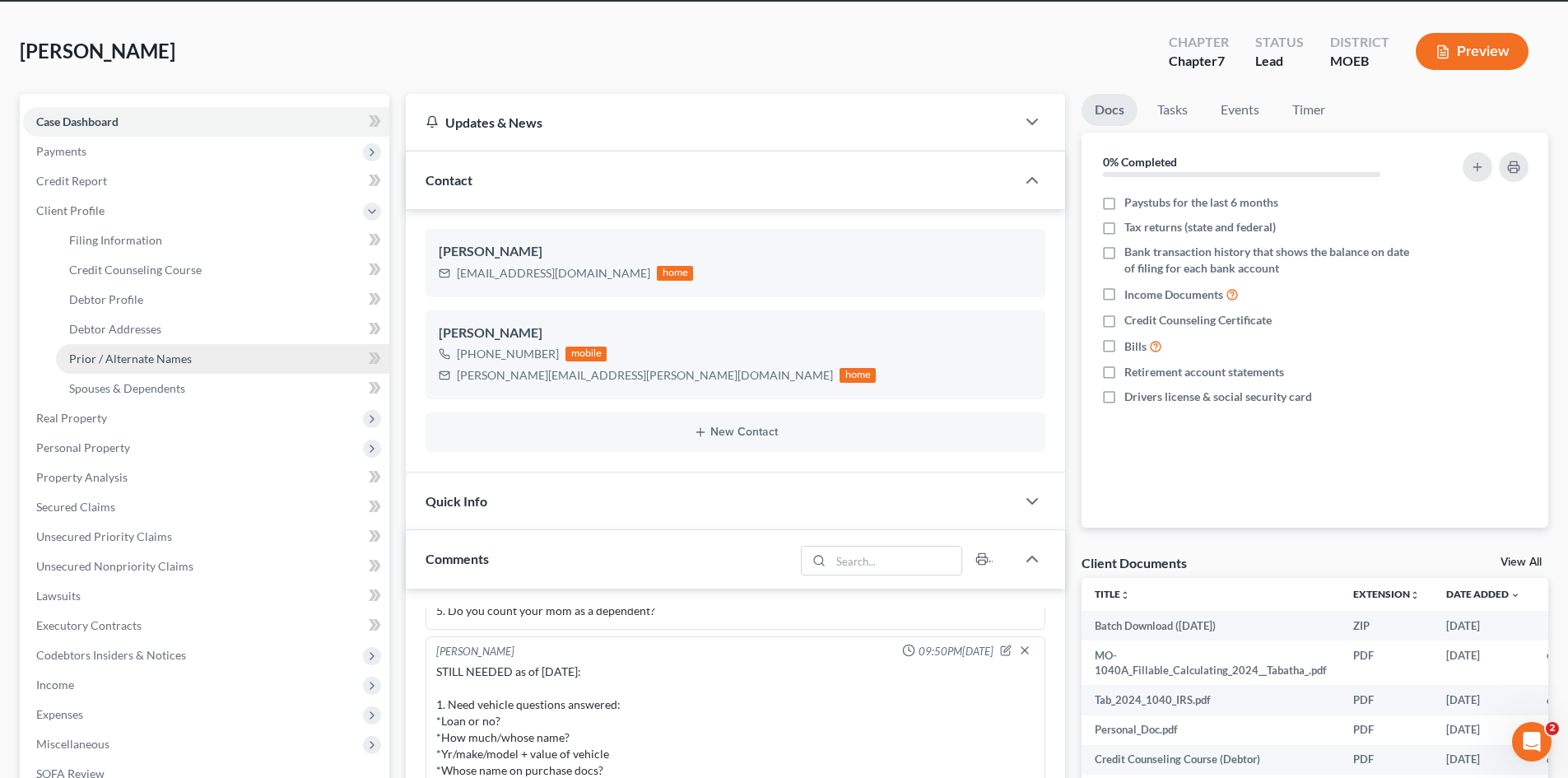
scroll to position [82, 0]
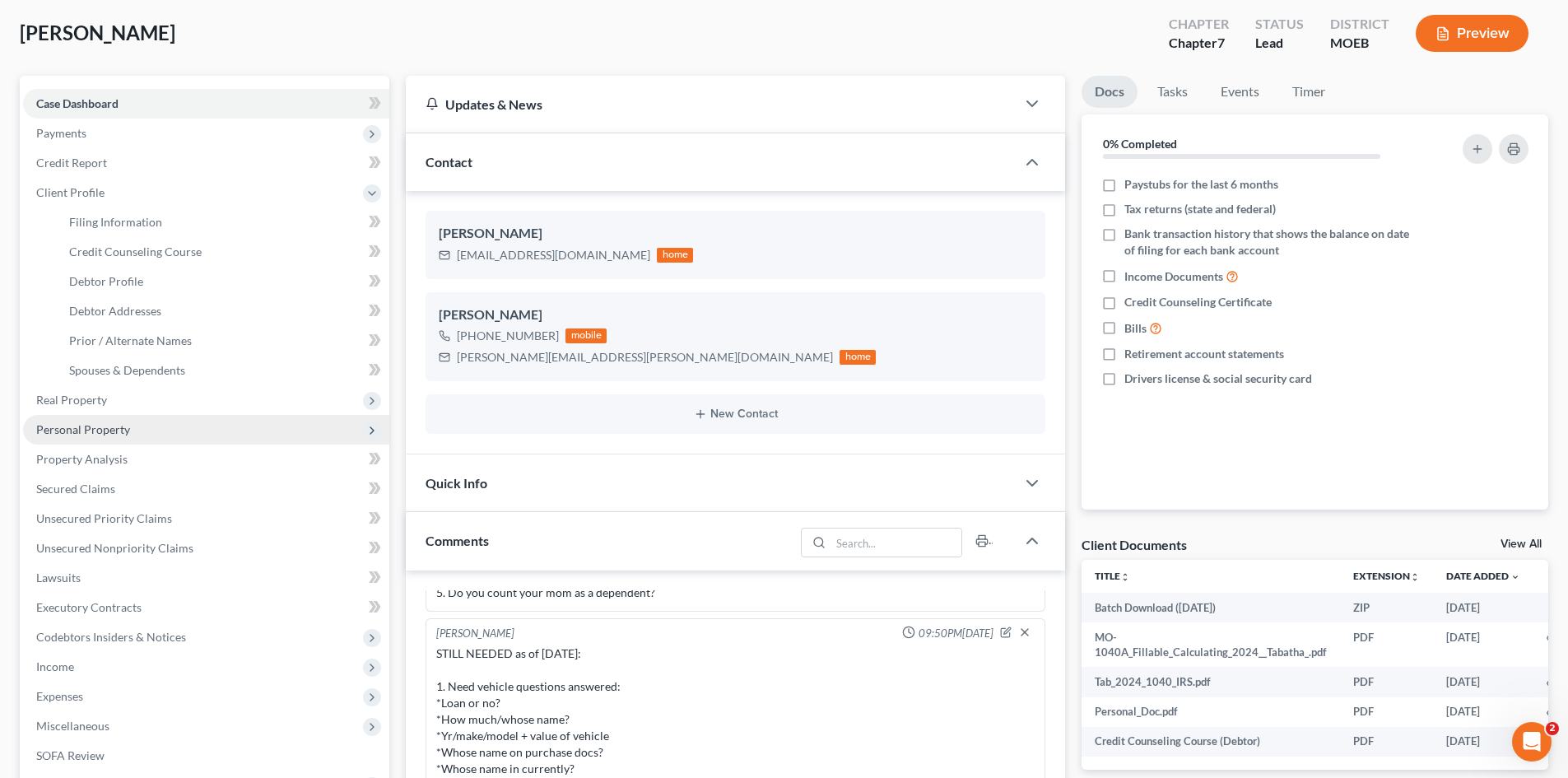
click at [87, 435] on span "Personal Property" at bounding box center [83, 429] width 94 height 14
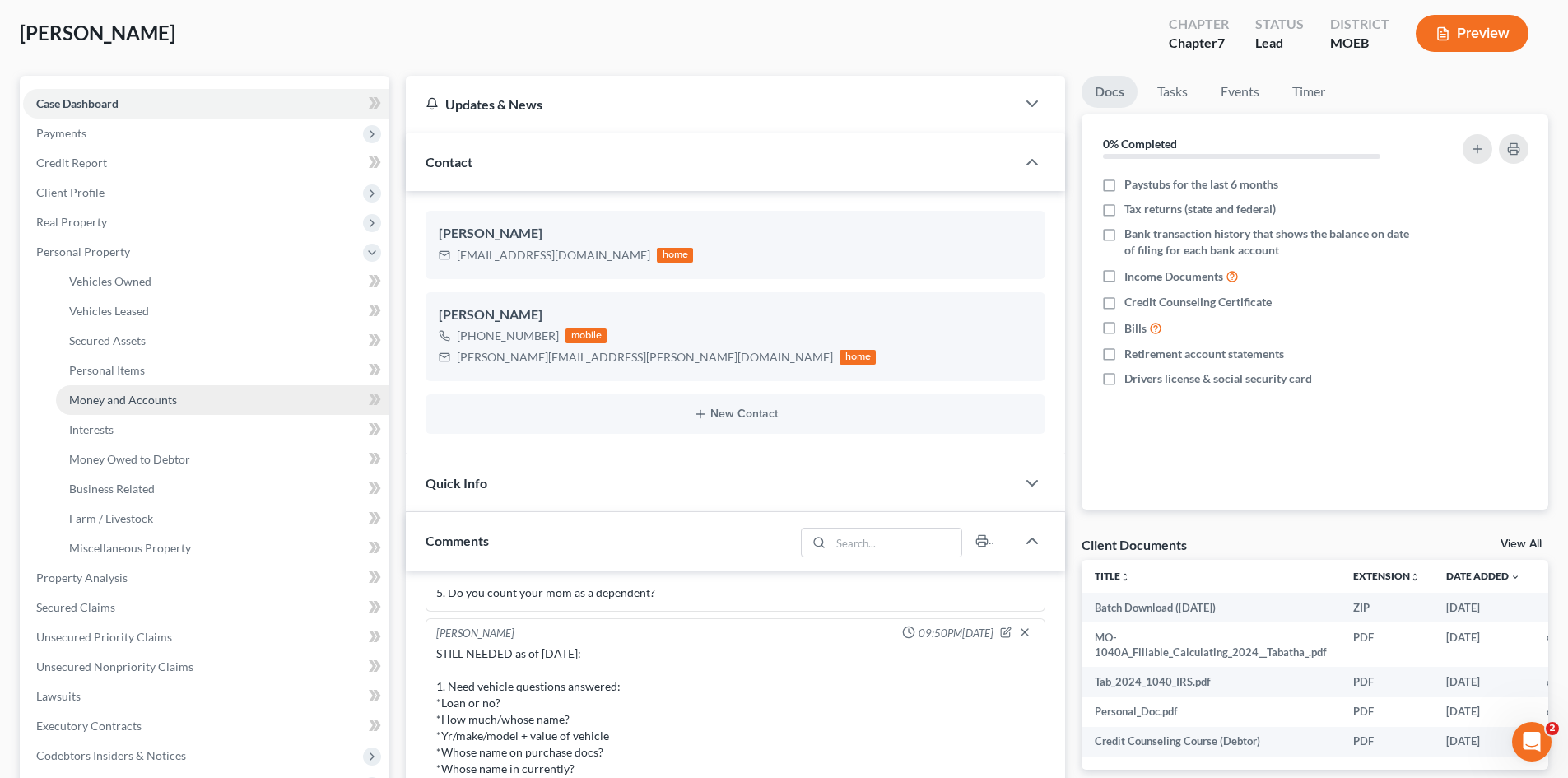
click at [113, 403] on span "Money and Accounts" at bounding box center [122, 399] width 108 height 14
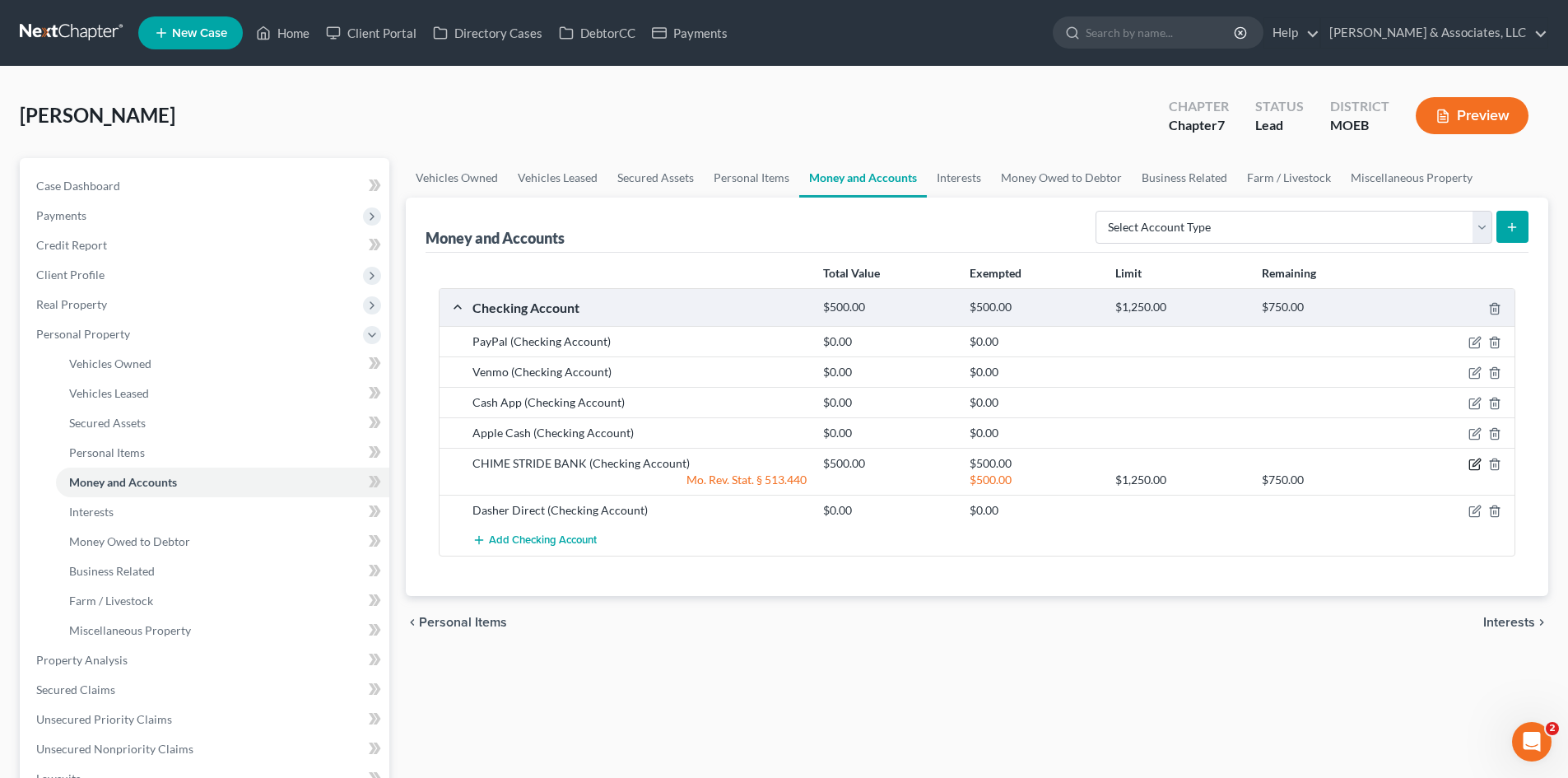
click at [1477, 460] on icon "button" at bounding box center [1475, 464] width 14 height 14
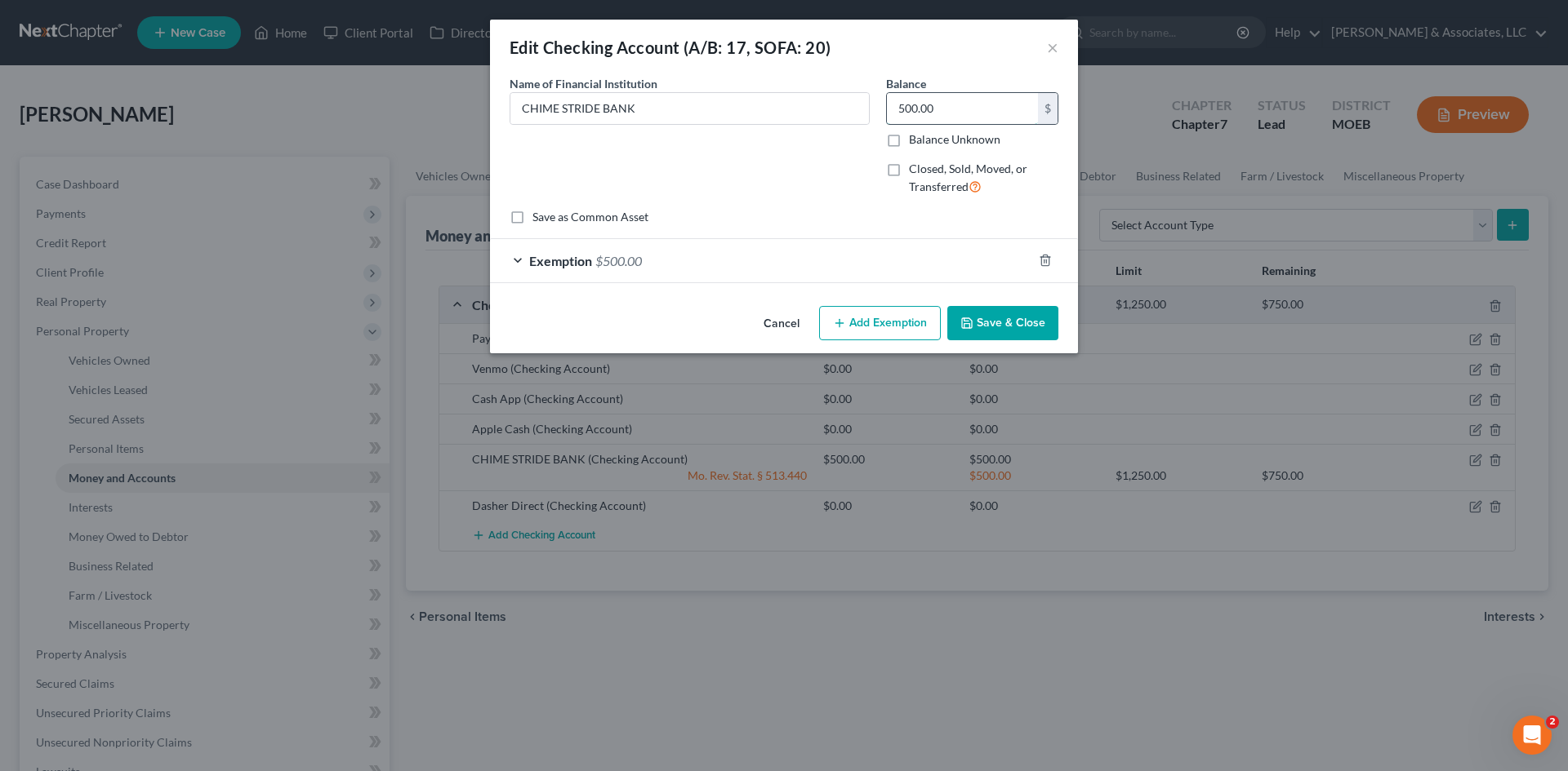
click at [970, 112] on input "500.00" at bounding box center [962, 108] width 151 height 31
type input "600.00"
click at [632, 264] on span "$500.00" at bounding box center [619, 260] width 47 height 15
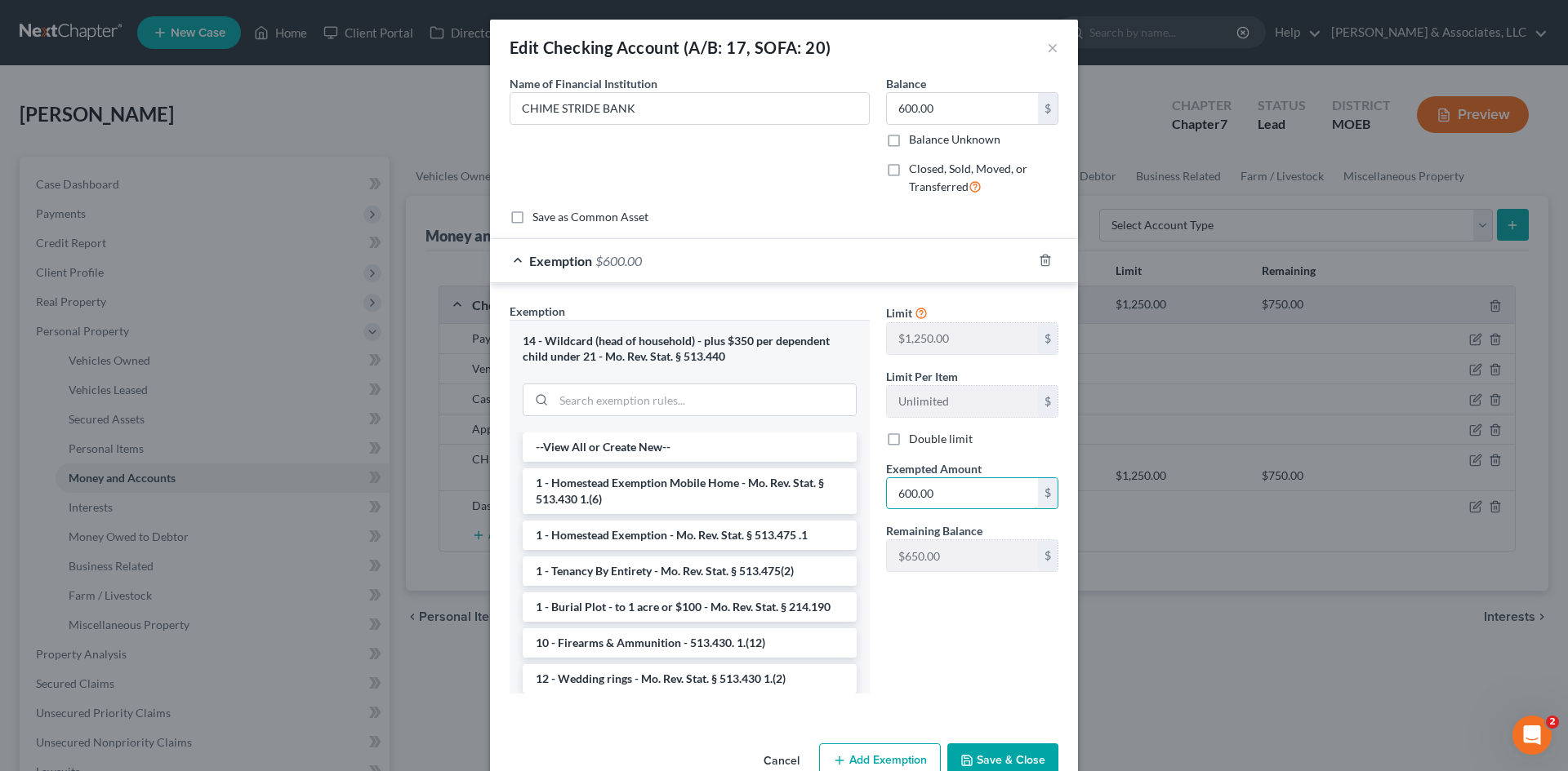
type input "600.00"
click at [986, 752] on button "Save & Close" at bounding box center [1003, 760] width 111 height 34
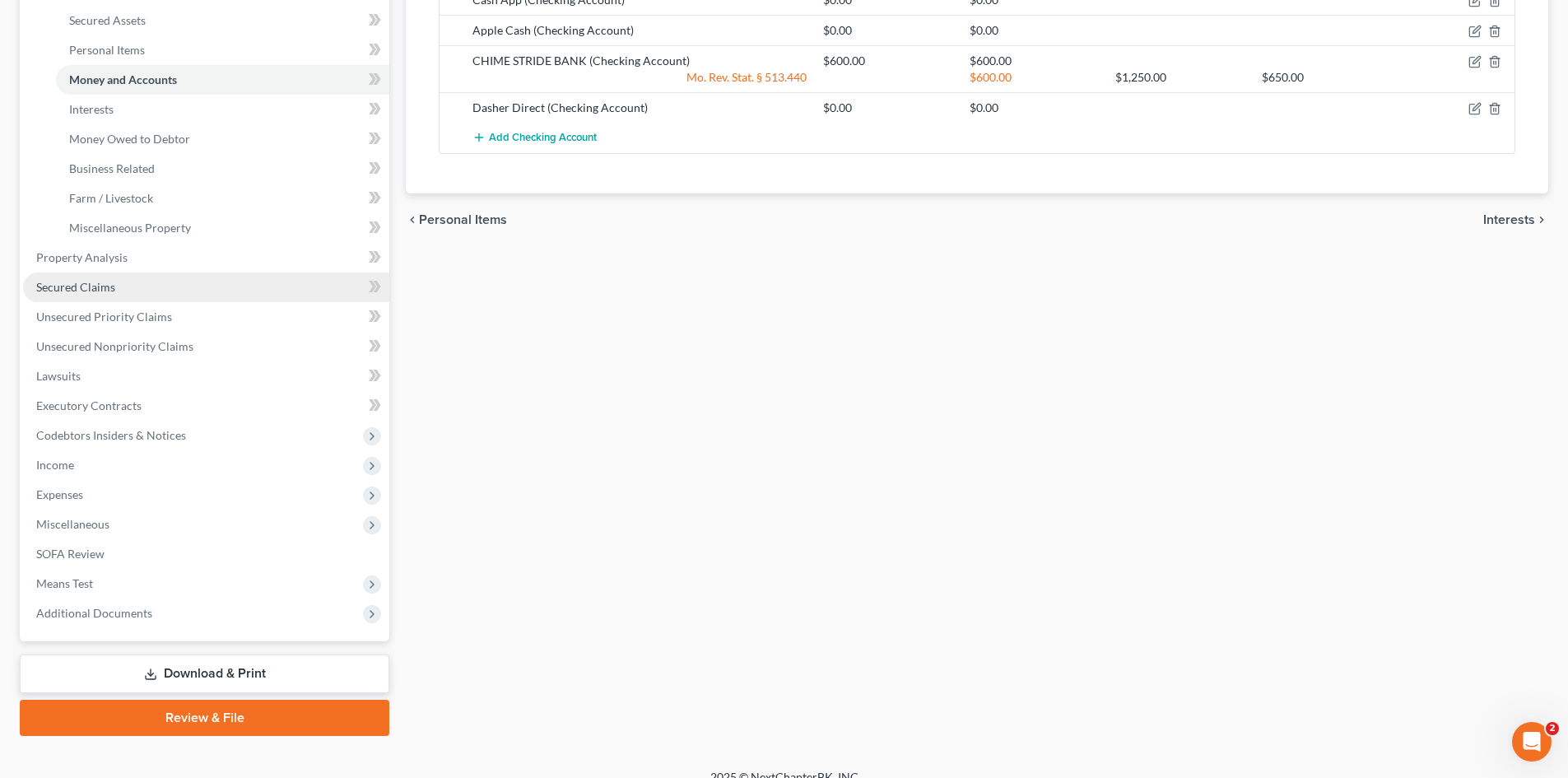
scroll to position [423, 0]
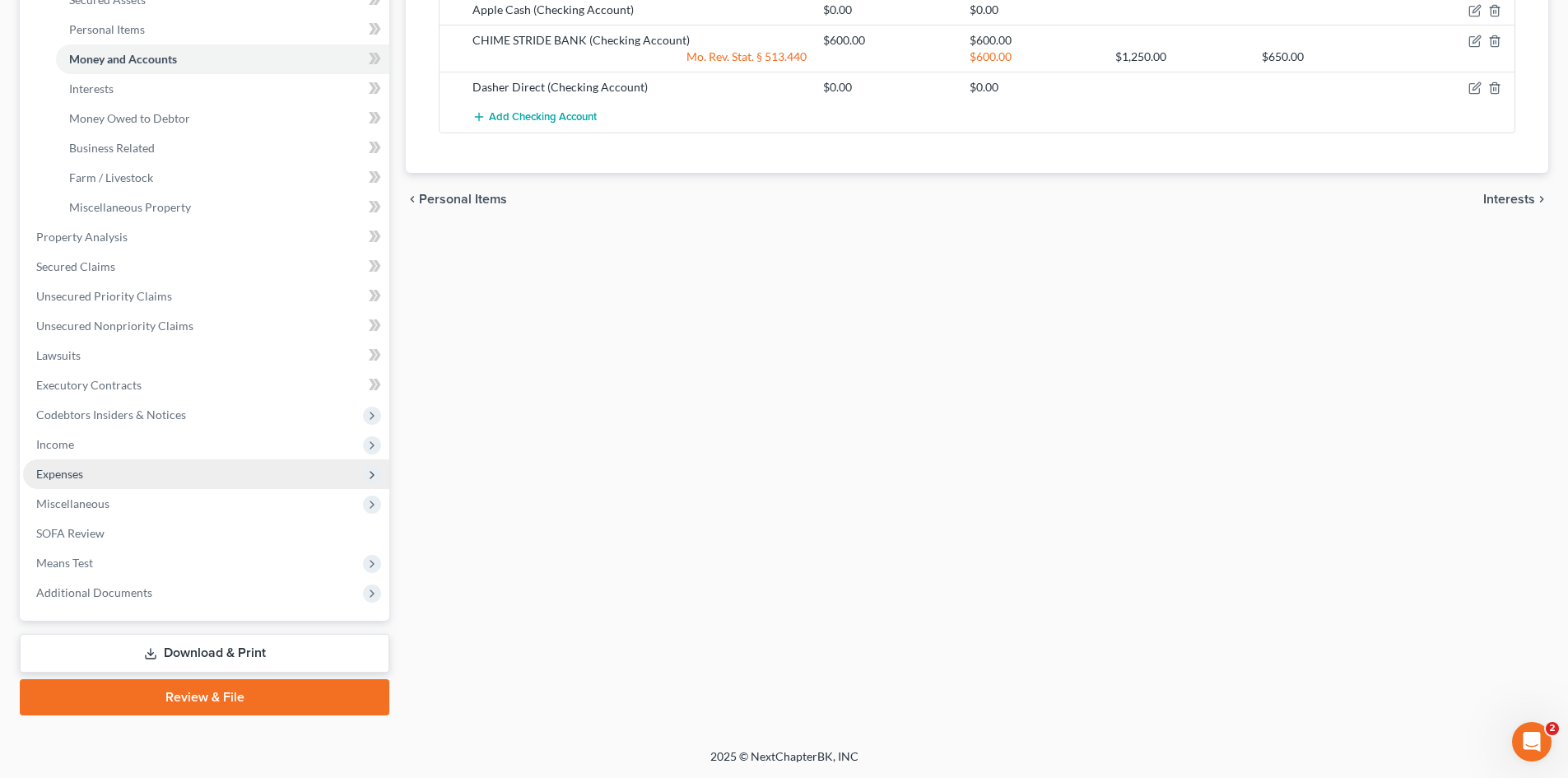
click at [56, 472] on span "Expenses" at bounding box center [60, 473] width 47 height 14
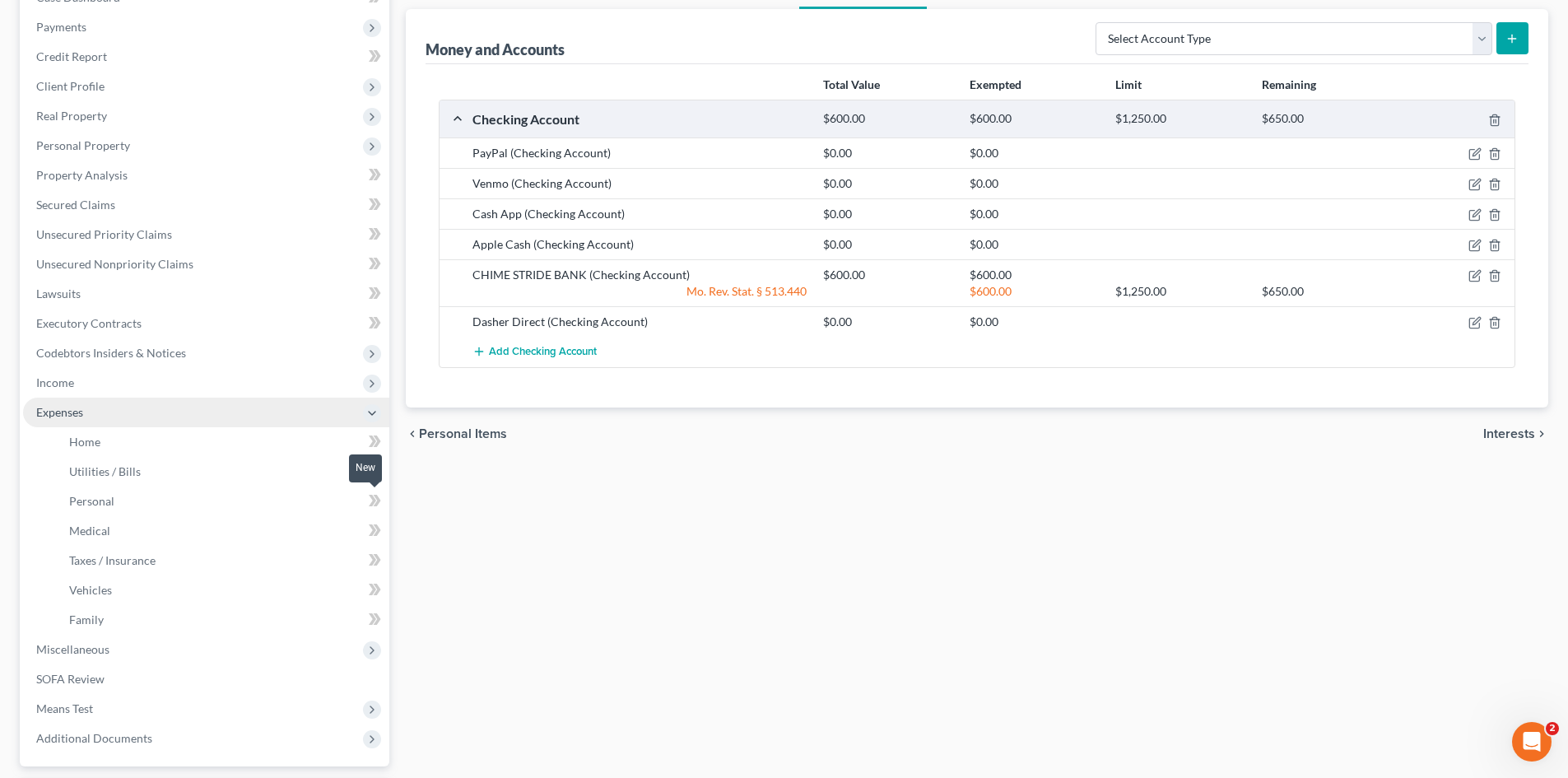
scroll to position [335, 0]
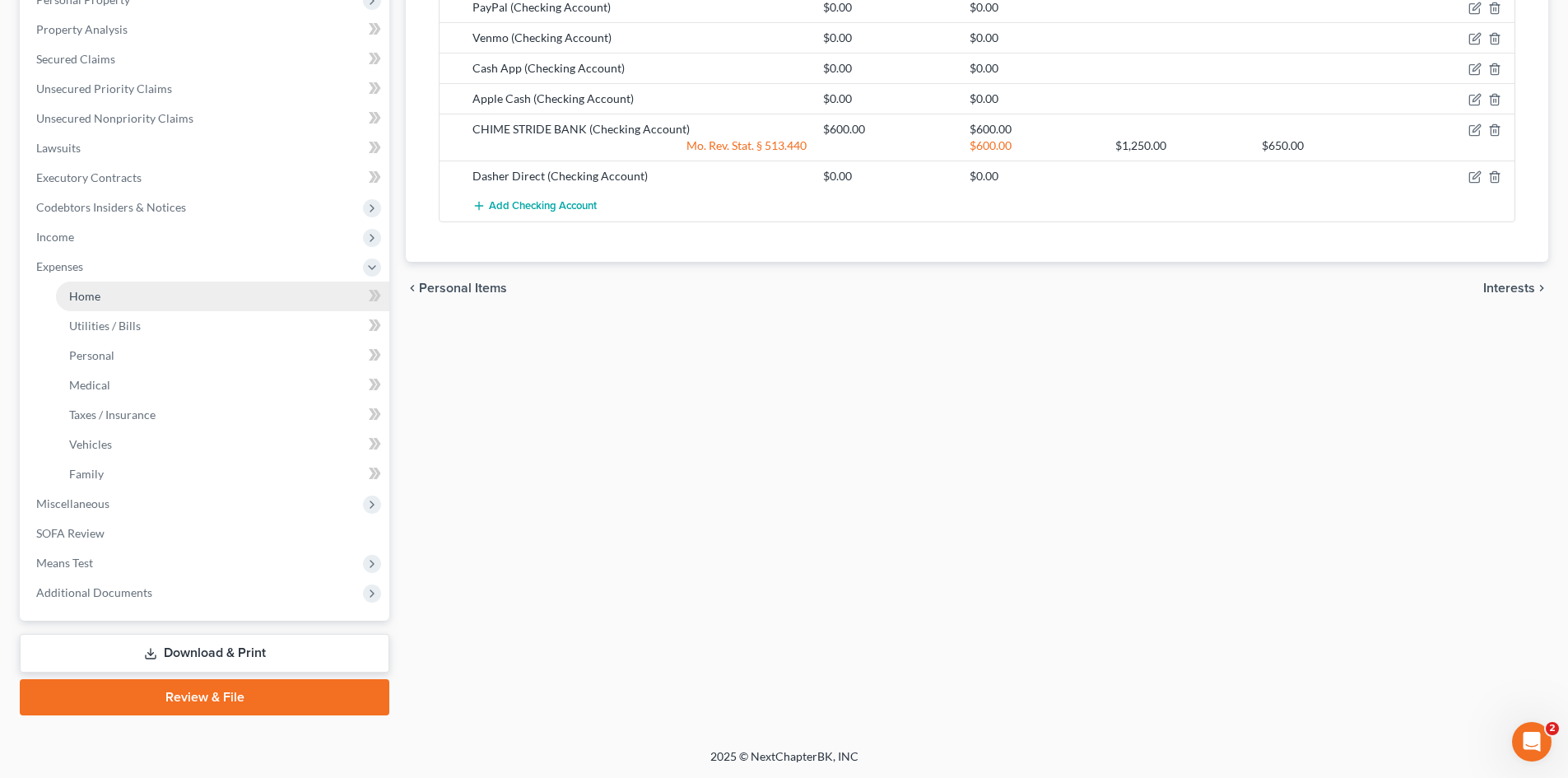
click at [79, 302] on span "Home" at bounding box center [84, 295] width 32 height 14
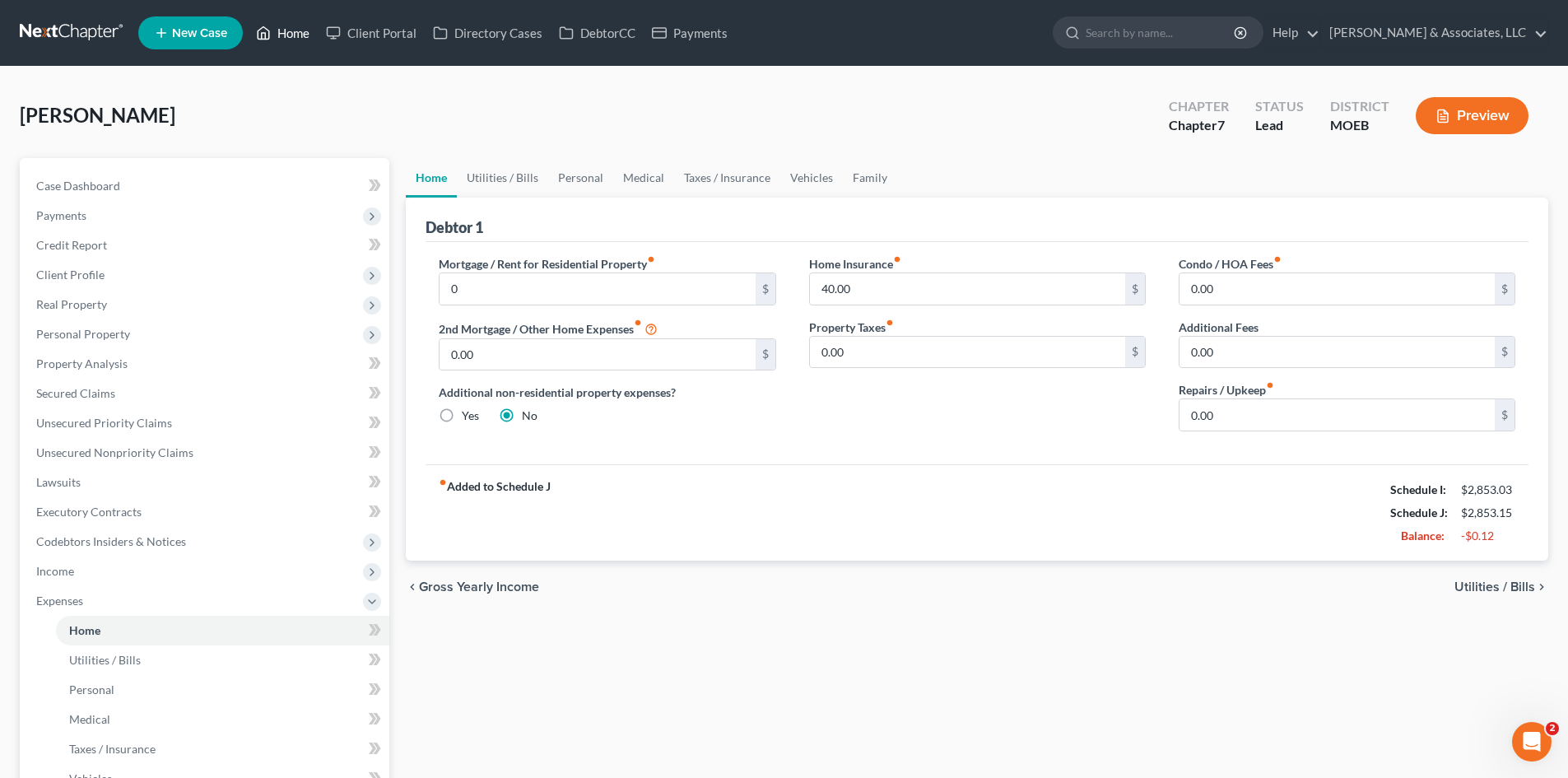
click at [279, 36] on link "Home" at bounding box center [282, 33] width 70 height 30
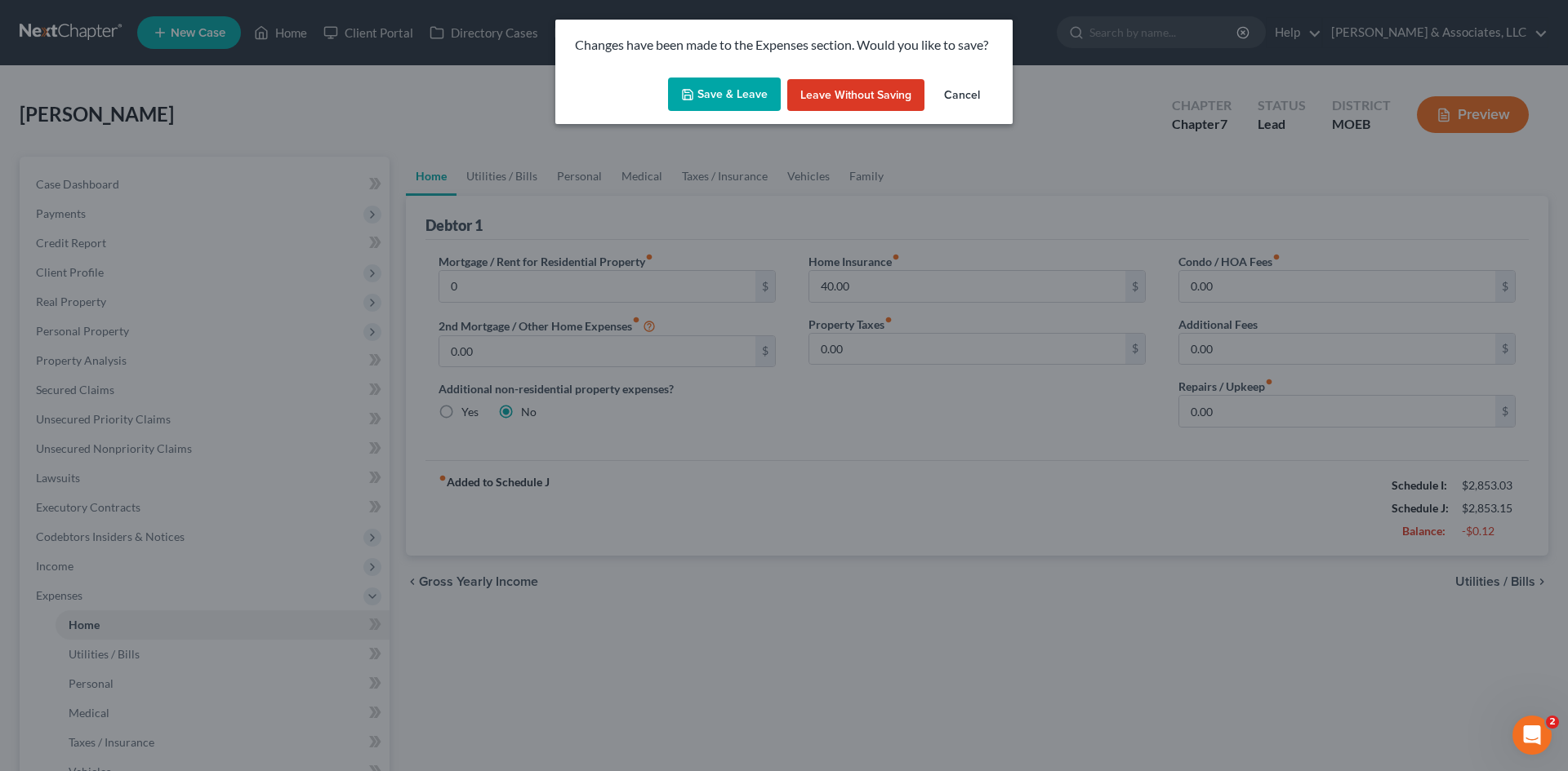
click at [722, 100] on button "Save & Leave" at bounding box center [725, 94] width 113 height 34
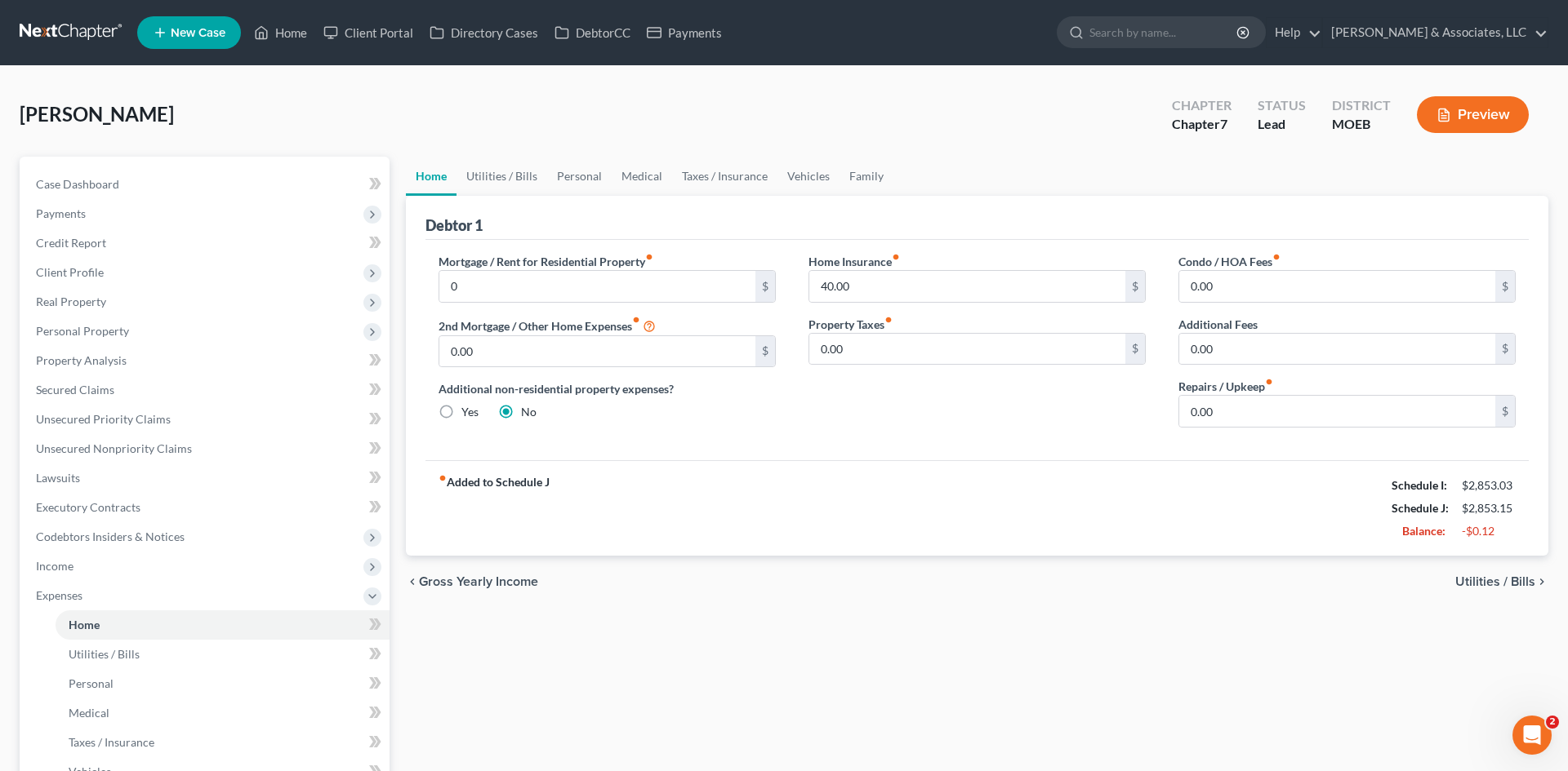
type input "0.00"
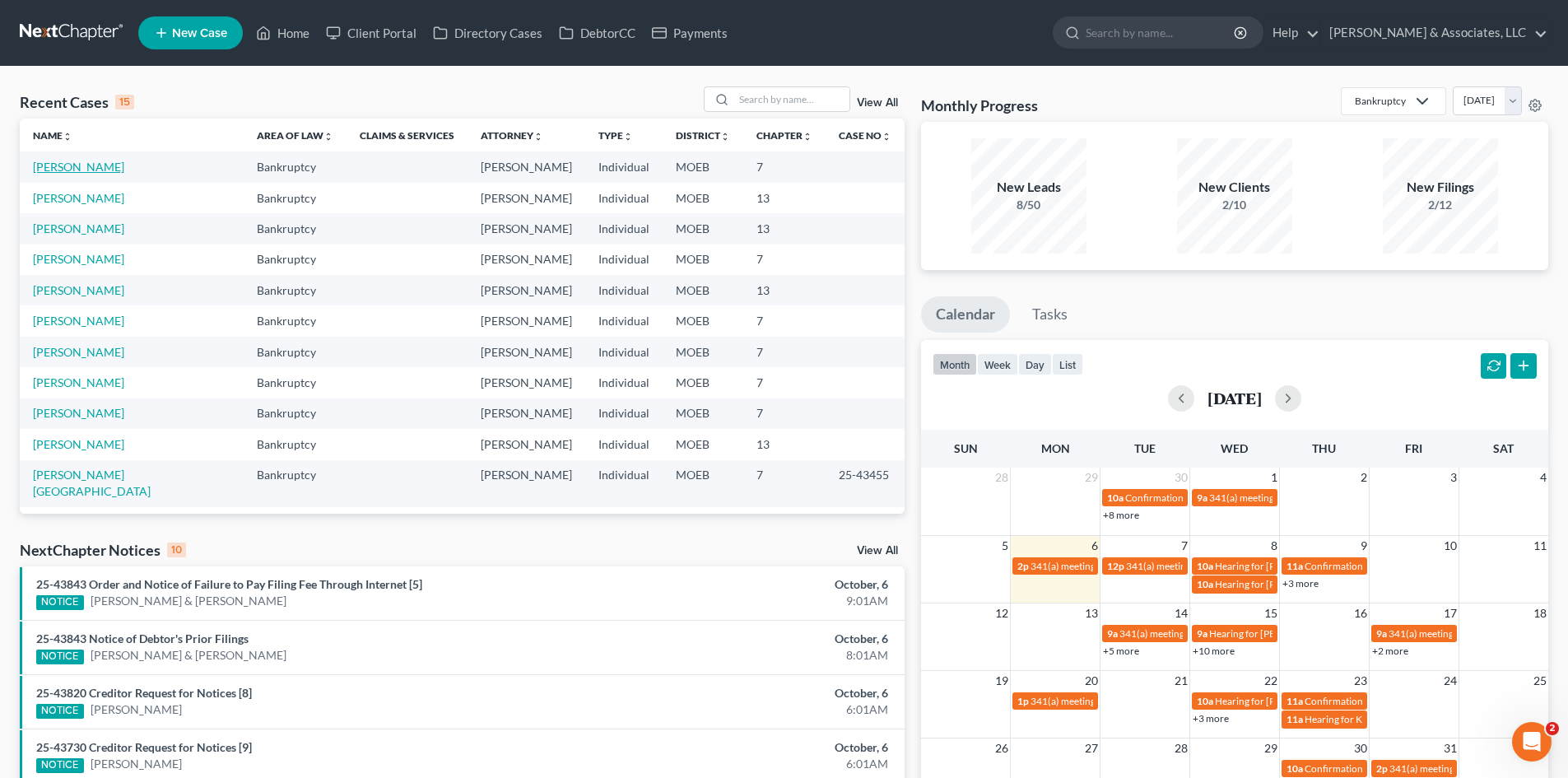
click at [52, 169] on link "[PERSON_NAME]" at bounding box center [78, 166] width 91 height 14
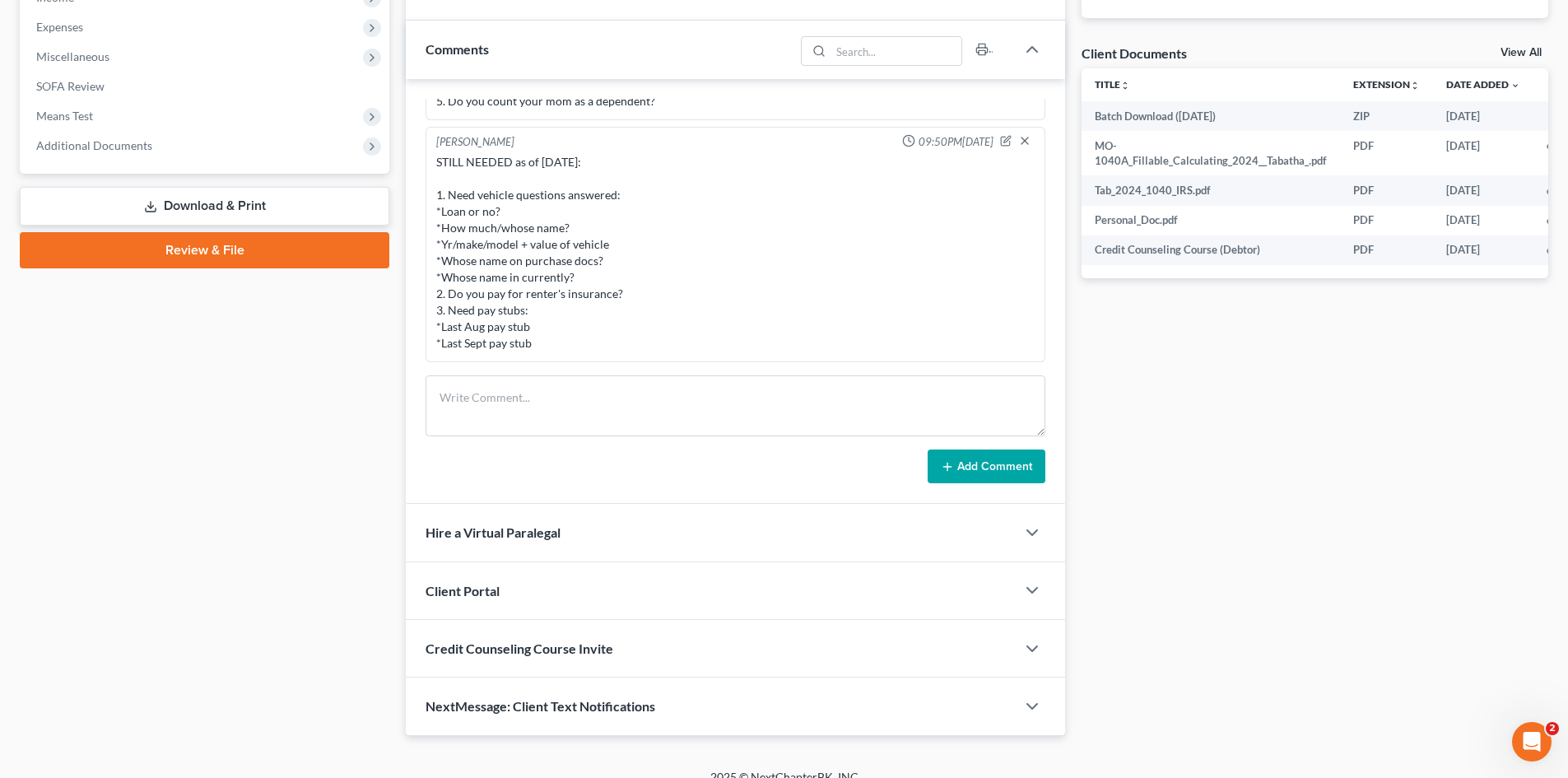
scroll to position [576, 0]
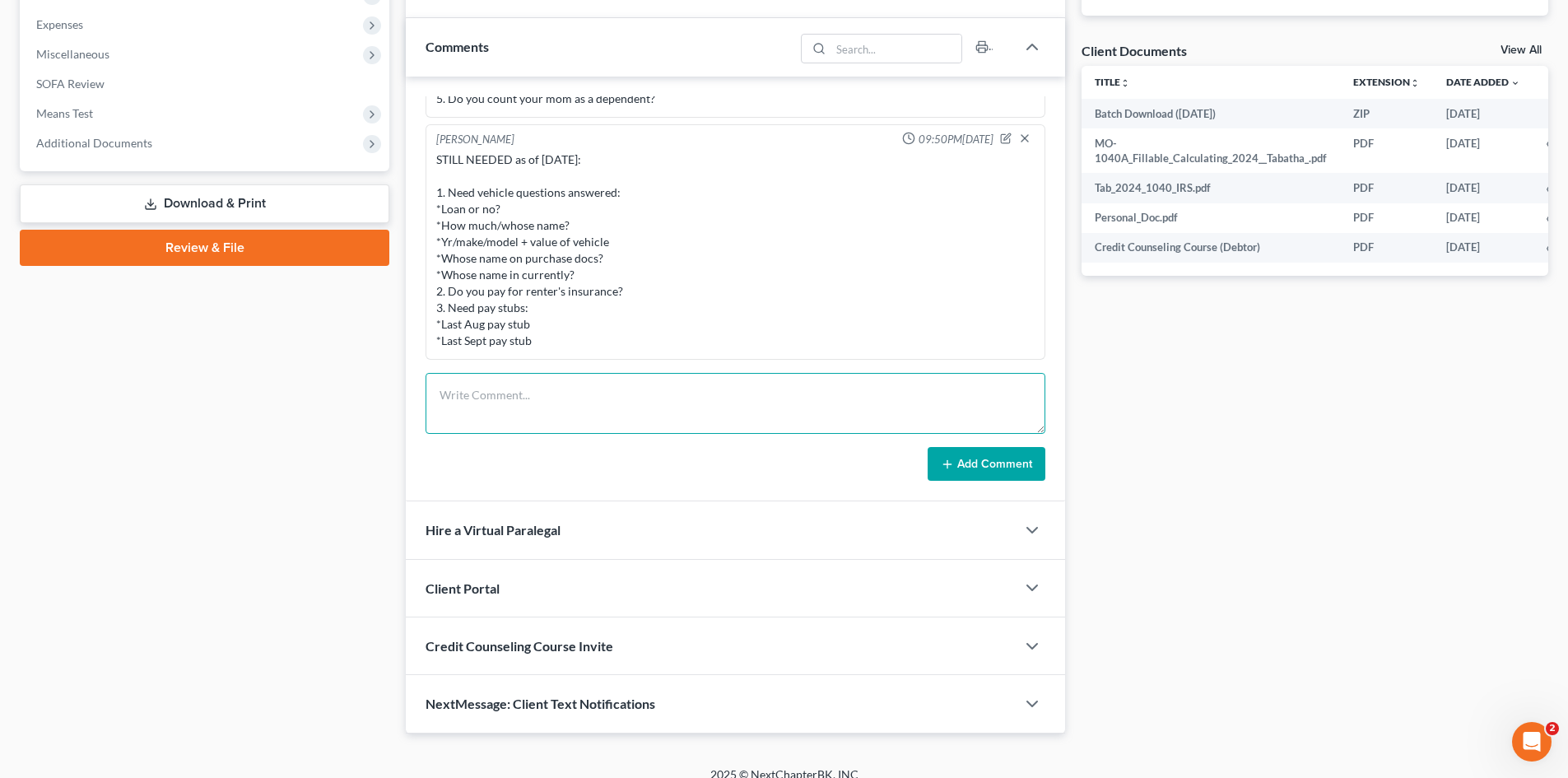
click at [505, 402] on textarea at bounding box center [735, 403] width 619 height 61
type textarea "N"
type textarea "STILL NEEDED as of [DATE]: 1. Need to know [PERSON_NAME] opinion on vehicle."
click at [976, 470] on button "Add Comment" at bounding box center [987, 464] width 118 height 34
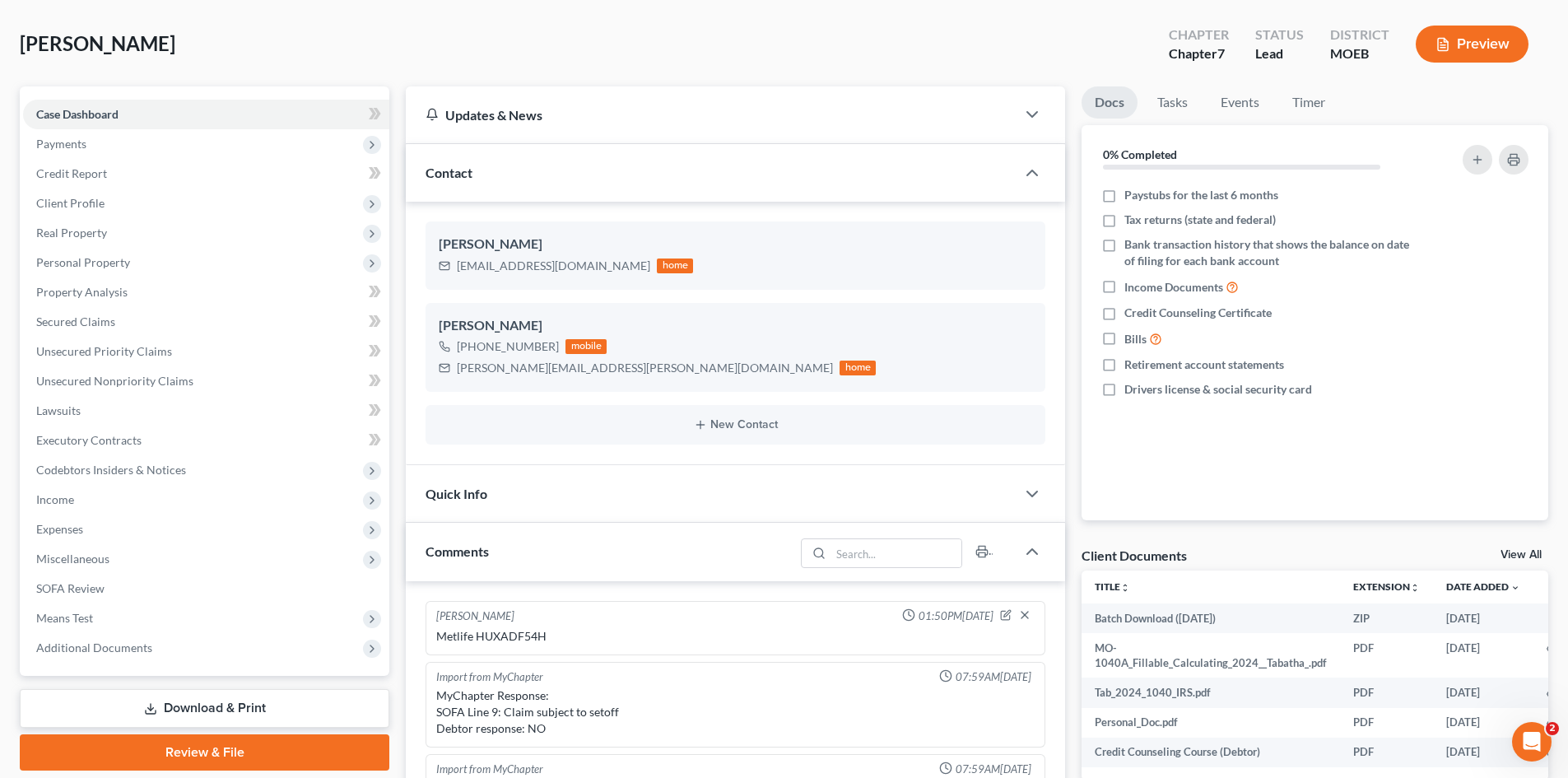
scroll to position [0, 0]
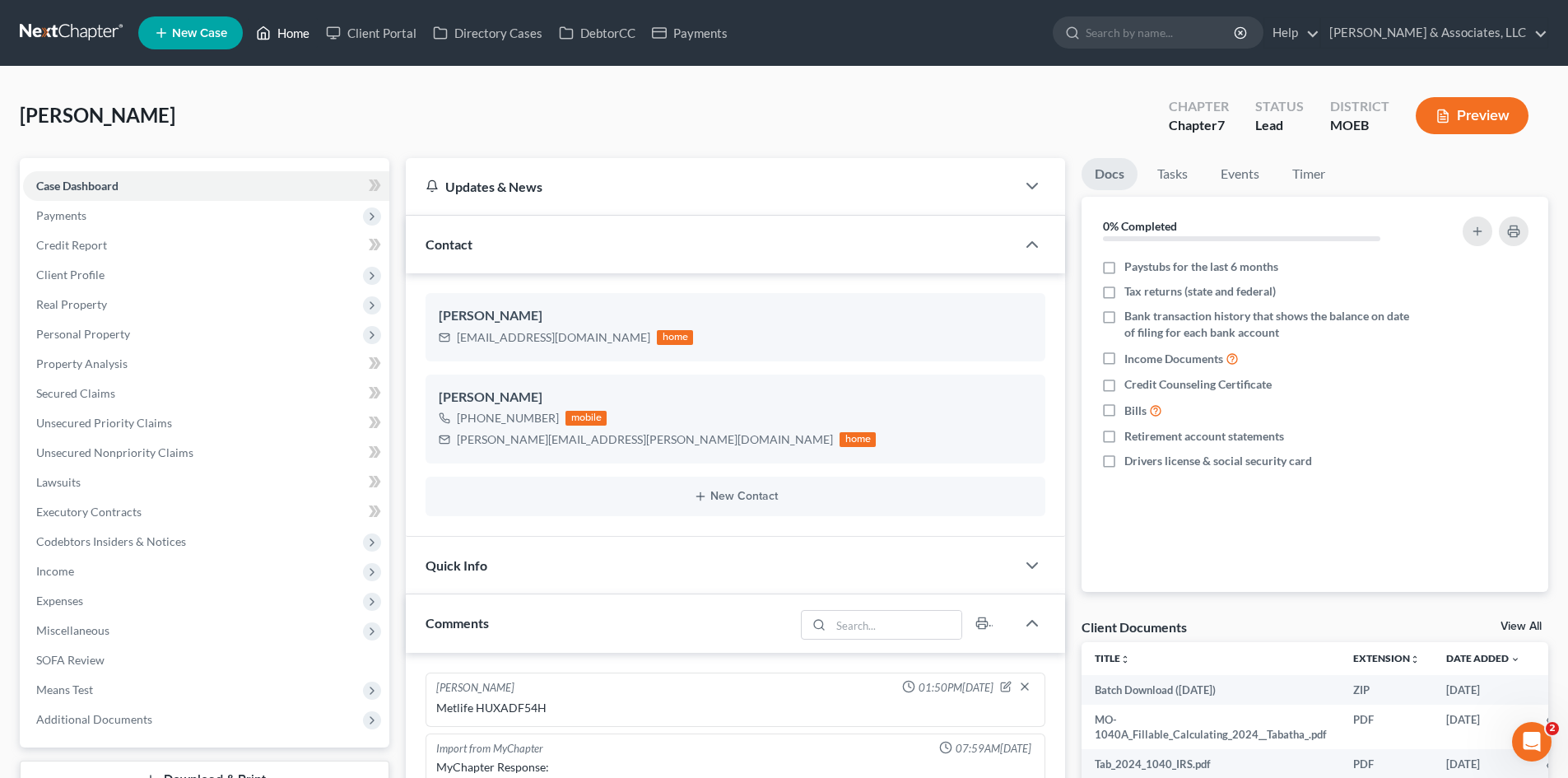
drag, startPoint x: 303, startPoint y: 33, endPoint x: 289, endPoint y: 43, distance: 17.2
click at [304, 33] on link "Home" at bounding box center [282, 33] width 70 height 30
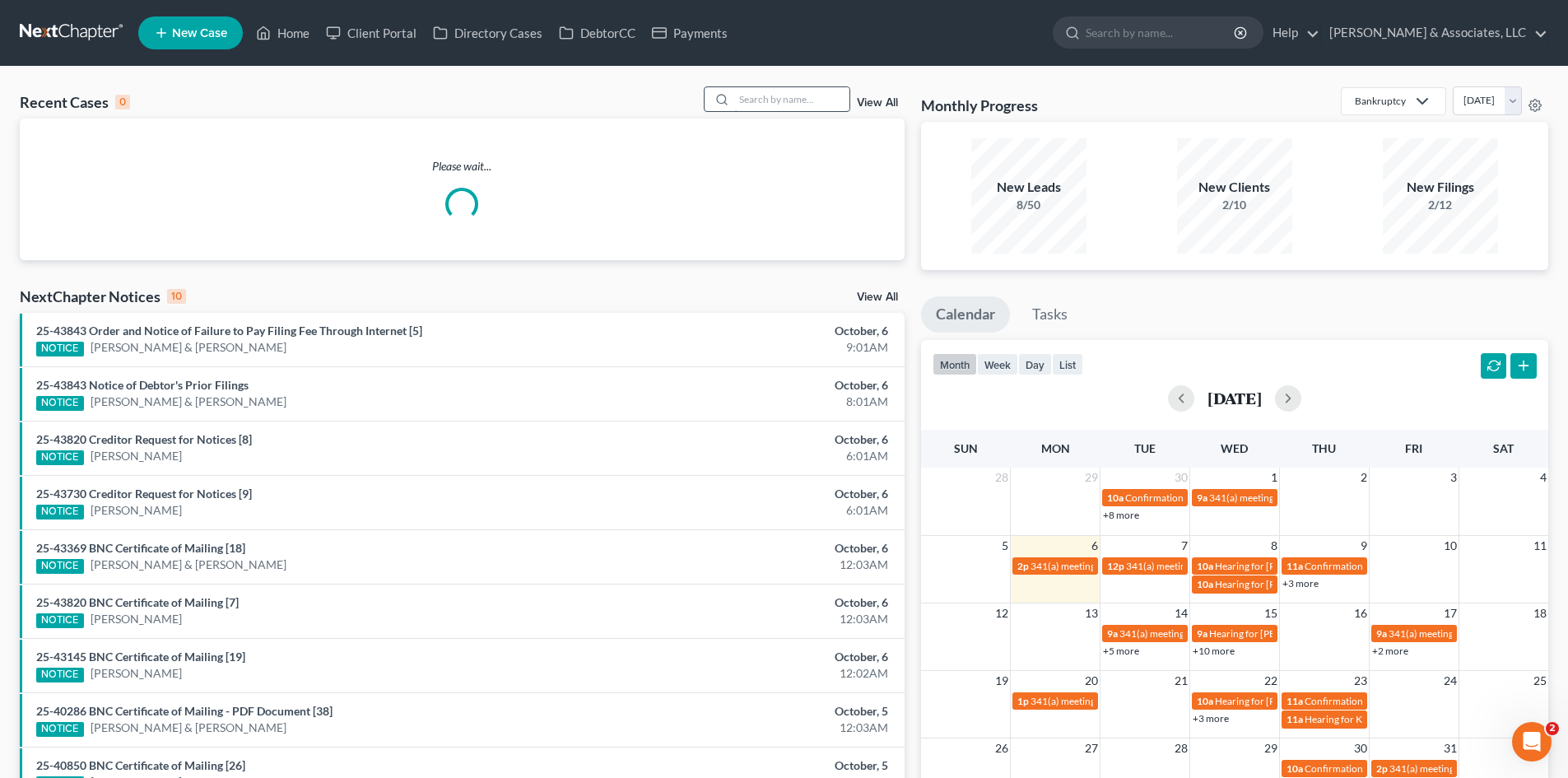
click at [791, 96] on input "search" at bounding box center [791, 99] width 115 height 24
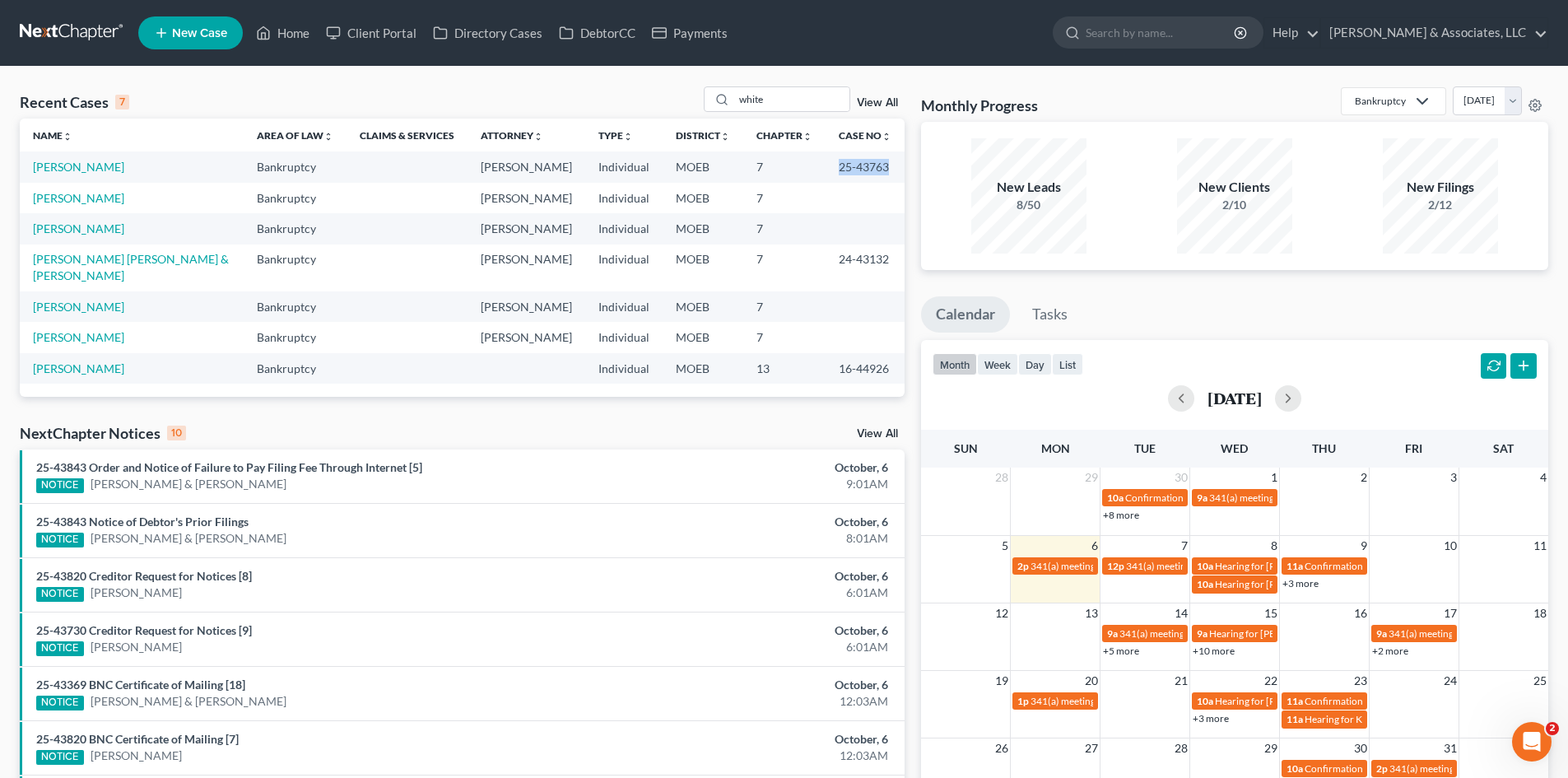
drag, startPoint x: 839, startPoint y: 167, endPoint x: 890, endPoint y: 166, distance: 51.0
click at [890, 166] on td "25-43763" at bounding box center [864, 166] width 79 height 31
copy td "25-43763"
drag, startPoint x: 782, startPoint y: 101, endPoint x: 701, endPoint y: 106, distance: 81.2
click at [703, 106] on div "Recent Cases 7 white View All" at bounding box center [462, 102] width 884 height 32
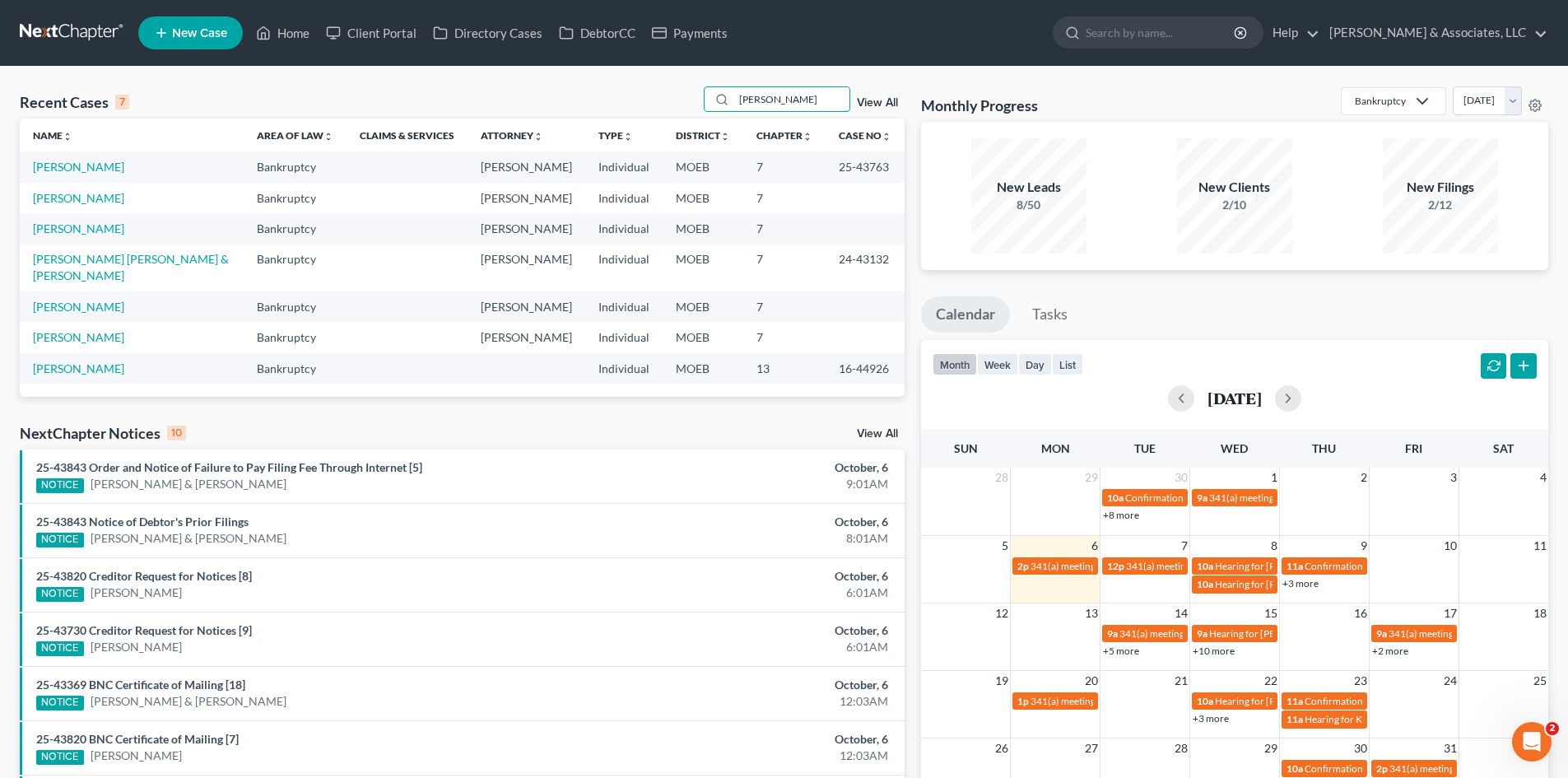
type input "[PERSON_NAME]"
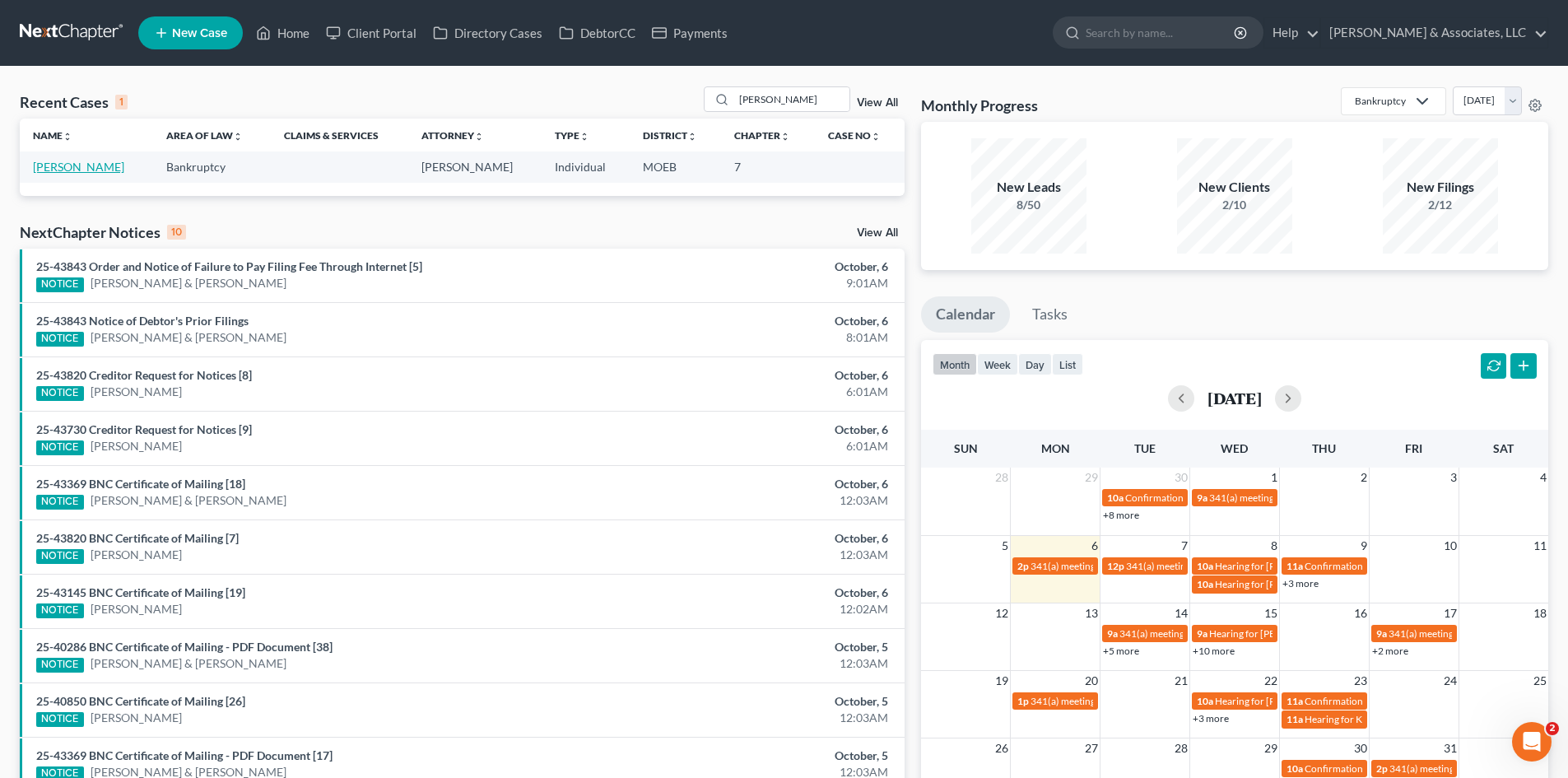
click at [106, 164] on link "[PERSON_NAME]" at bounding box center [78, 166] width 91 height 14
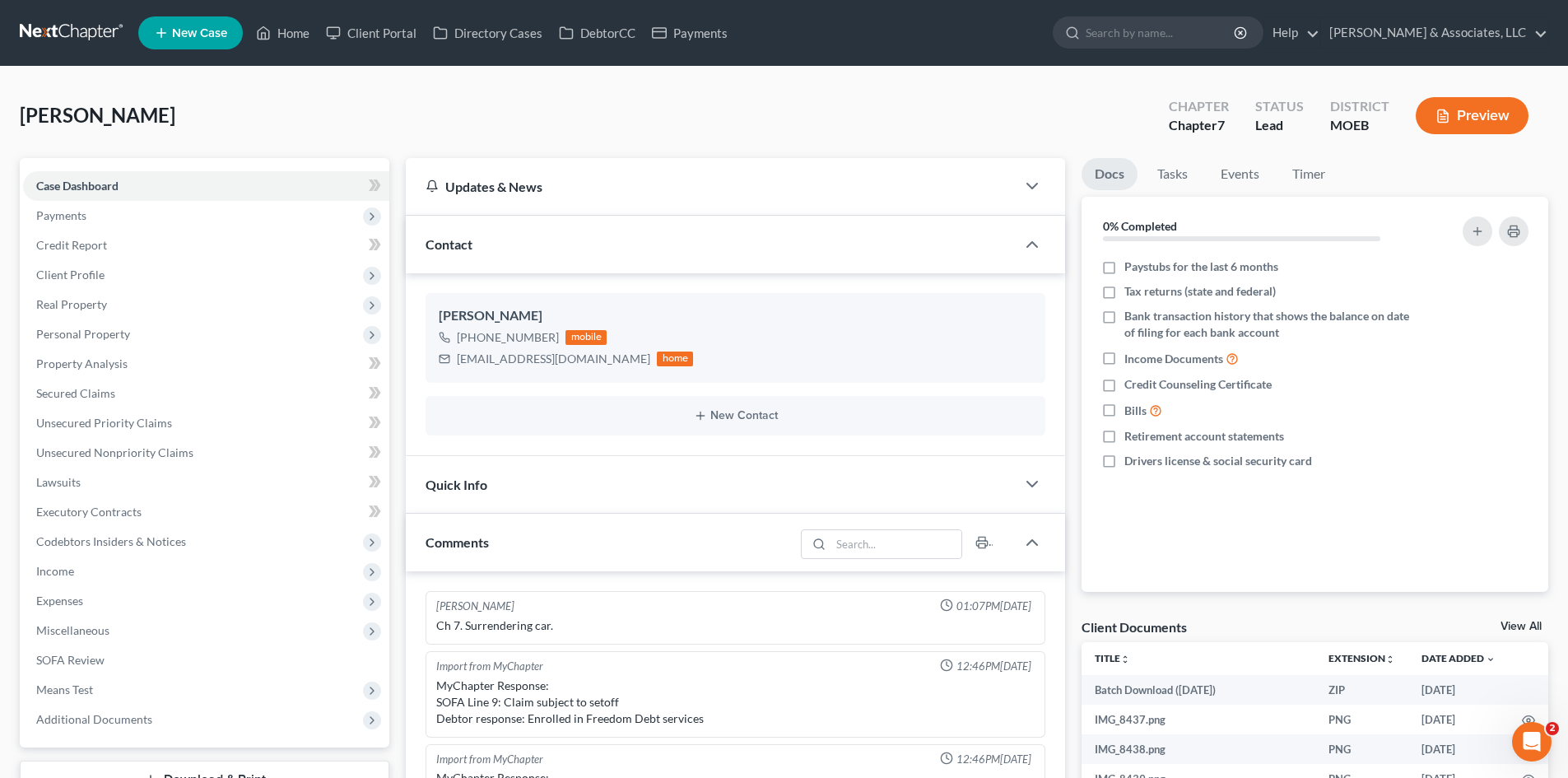
scroll to position [1798, 0]
